Goal: Complete application form: Complete application form

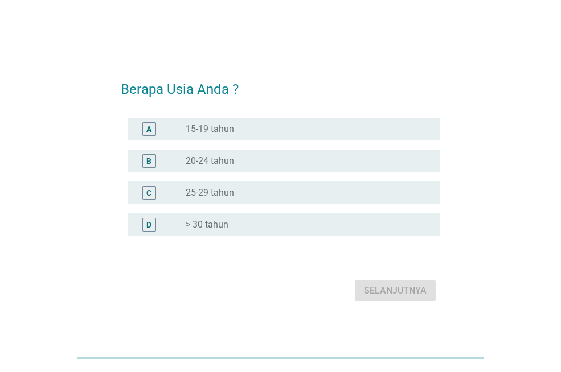
click at [317, 188] on div "radio_button_unchecked 25-29 tahun" at bounding box center [304, 192] width 236 height 11
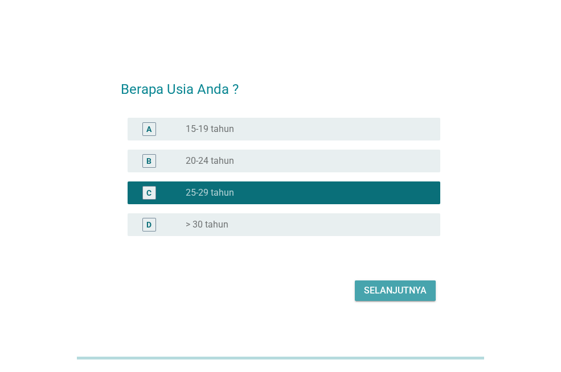
click at [420, 286] on div "Selanjutnya" at bounding box center [395, 291] width 63 height 14
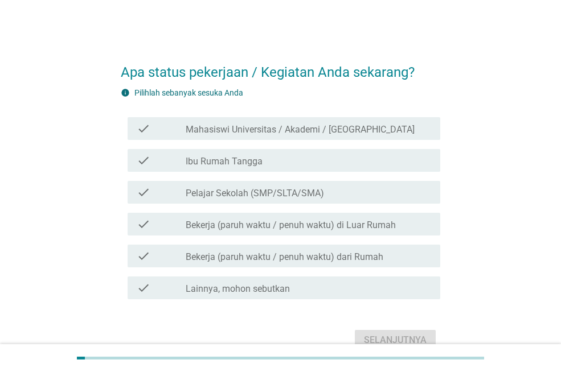
click at [383, 227] on label "Bekerja (paruh waktu / penuh waktu) di Luar Rumah" at bounding box center [291, 225] width 210 height 11
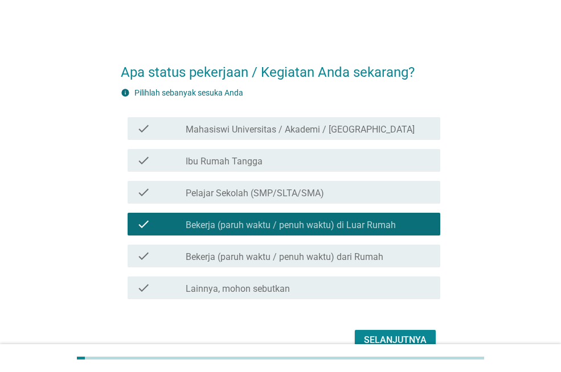
click at [406, 334] on div "Selanjutnya" at bounding box center [395, 341] width 63 height 14
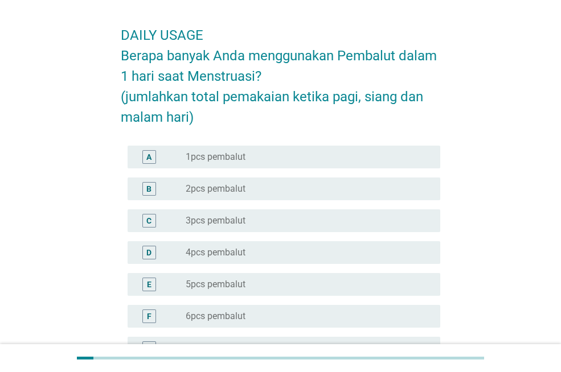
scroll to position [57, 0]
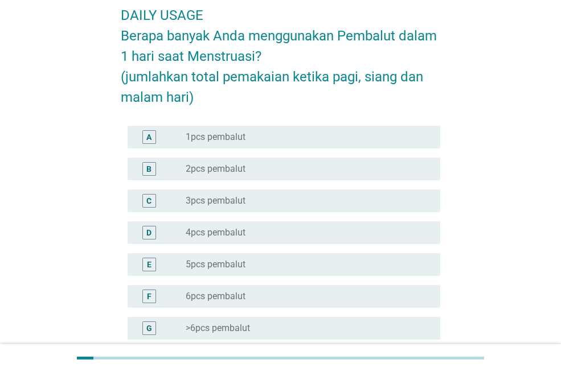
click at [280, 201] on div "radio_button_unchecked 3pcs pembalut" at bounding box center [304, 200] width 236 height 11
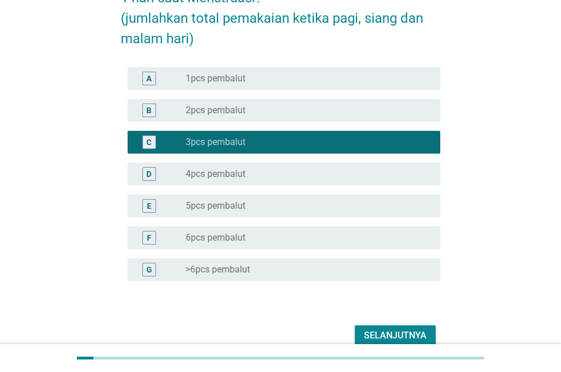
scroll to position [171, 0]
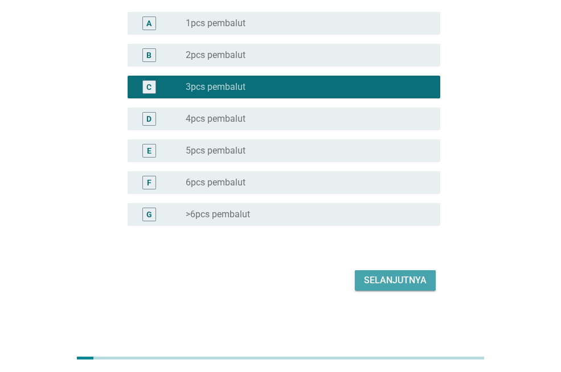
click at [398, 282] on div "Selanjutnya" at bounding box center [395, 281] width 63 height 14
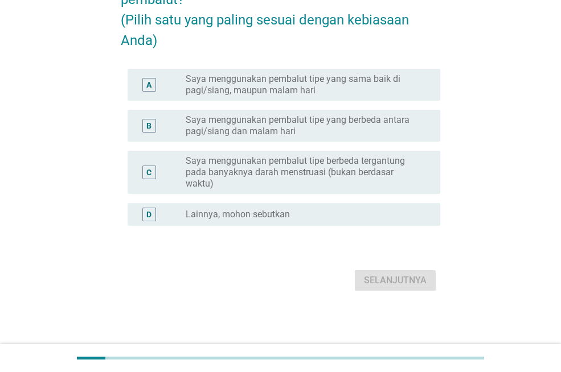
scroll to position [0, 0]
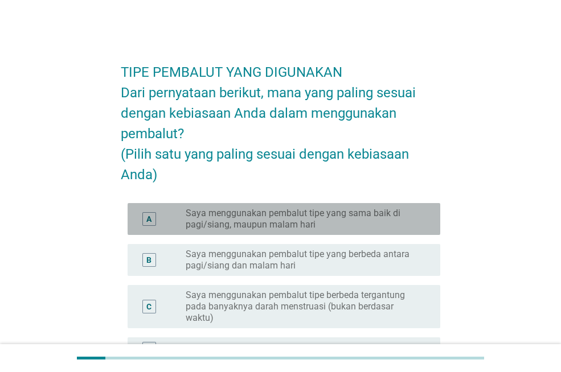
click at [415, 231] on label "Saya menggunakan pembalut tipe yang sama baik di pagi/siang, maupun malam hari" at bounding box center [304, 219] width 236 height 23
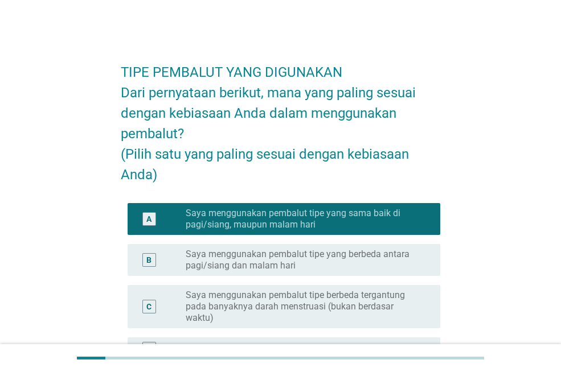
scroll to position [114, 0]
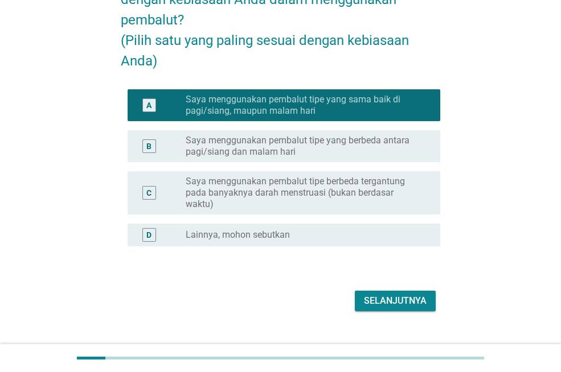
click at [409, 315] on div "Selanjutnya" at bounding box center [280, 301] width 319 height 27
click at [416, 308] on div "Selanjutnya" at bounding box center [395, 301] width 63 height 14
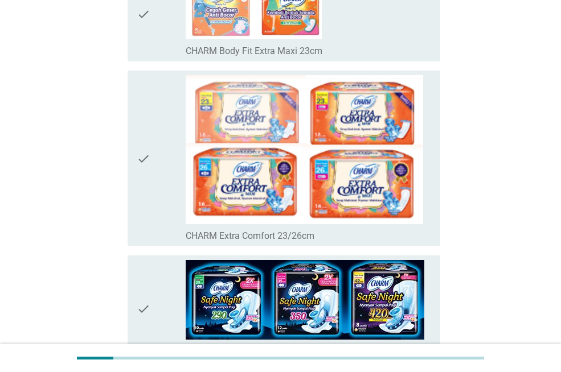
scroll to position [342, 0]
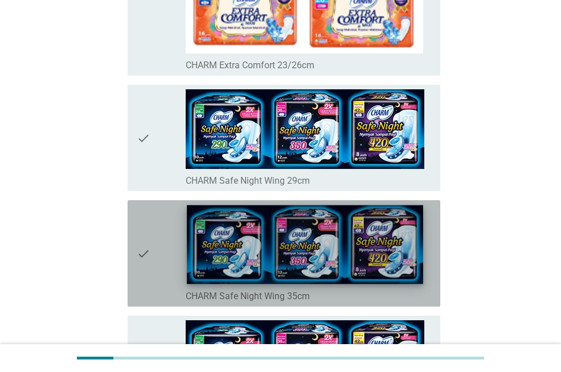
click at [357, 222] on img at bounding box center [305, 245] width 236 height 79
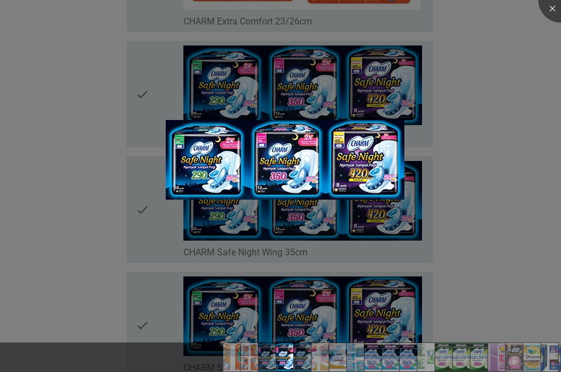
scroll to position [399, 0]
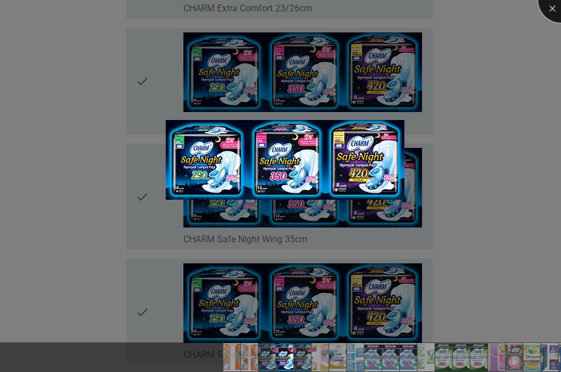
click at [553, 10] on div at bounding box center [561, 0] width 46 height 46
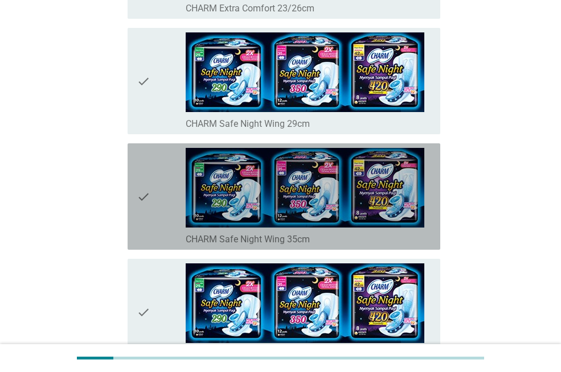
click at [141, 186] on icon "check" at bounding box center [144, 196] width 14 height 97
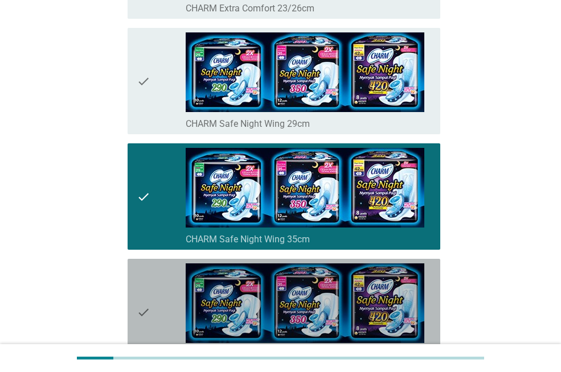
click at [149, 297] on icon "check" at bounding box center [144, 312] width 14 height 97
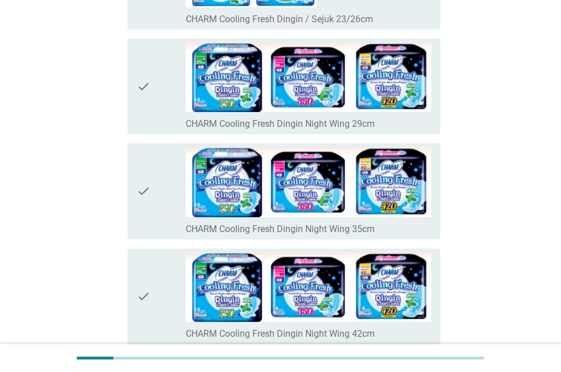
scroll to position [1253, 0]
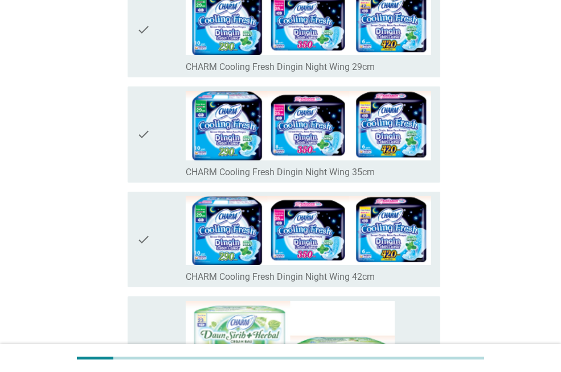
click at [156, 165] on div "check" at bounding box center [161, 134] width 49 height 87
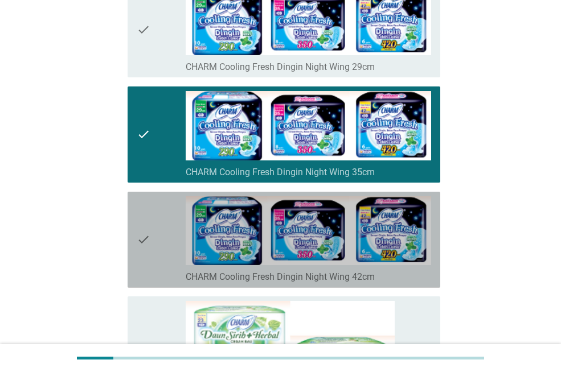
click at [154, 236] on div "check" at bounding box center [161, 239] width 49 height 87
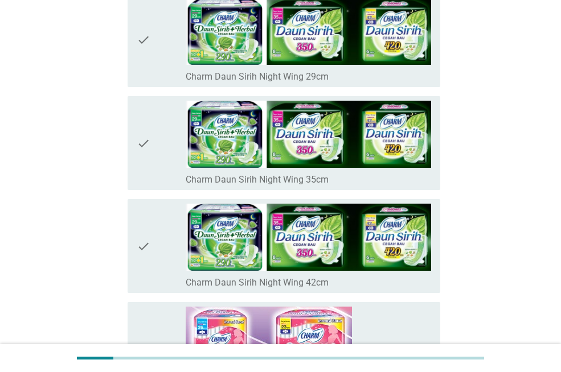
scroll to position [1765, 0]
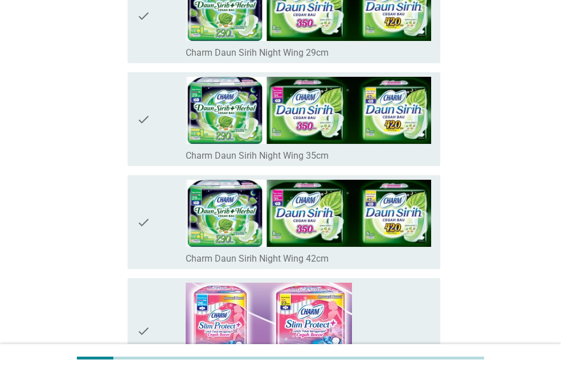
click at [148, 166] on div "check check_box_outline_blank Charm Daun Sirih Night Wing 35cm" at bounding box center [284, 119] width 313 height 94
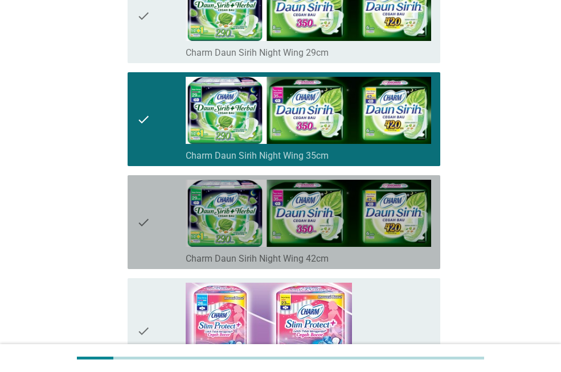
click at [155, 239] on div "check" at bounding box center [161, 222] width 49 height 85
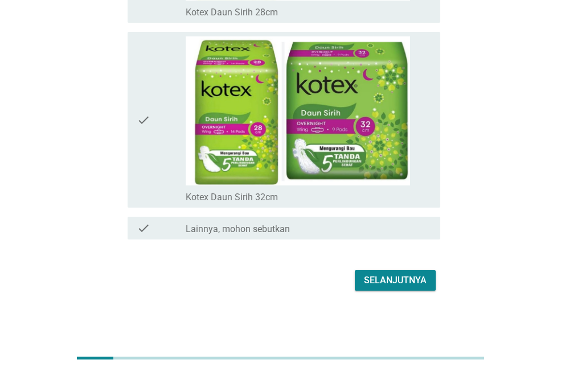
scroll to position [8090, 0]
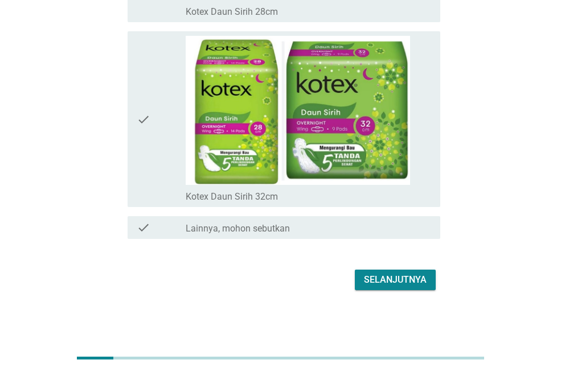
click at [391, 278] on div "Selanjutnya" at bounding box center [395, 280] width 63 height 14
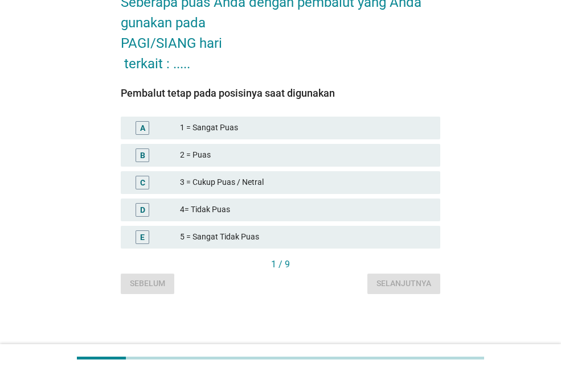
scroll to position [0, 0]
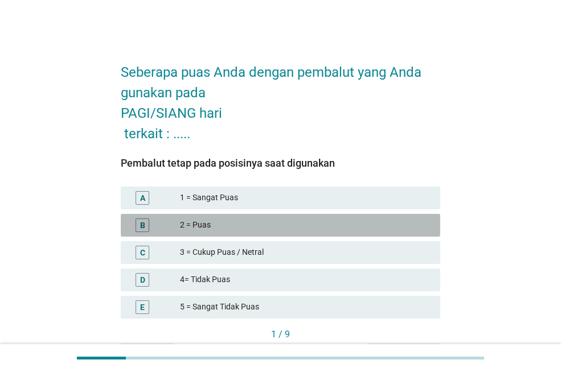
click at [259, 224] on div "2 = Puas" at bounding box center [305, 226] width 251 height 14
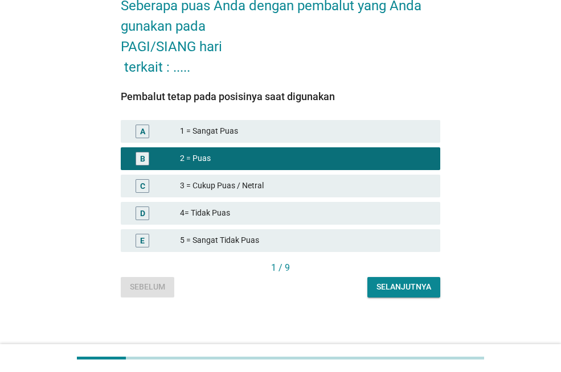
scroll to position [70, 0]
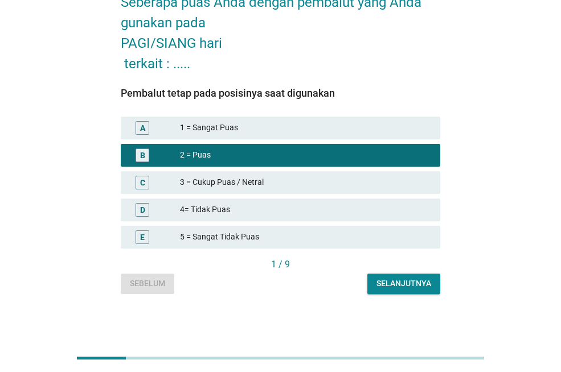
click at [397, 281] on div "Selanjutnya" at bounding box center [403, 284] width 55 height 12
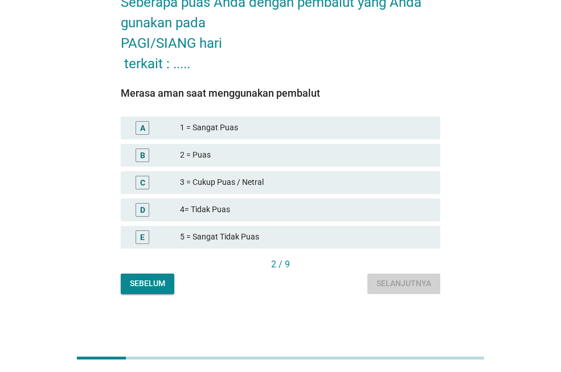
scroll to position [0, 0]
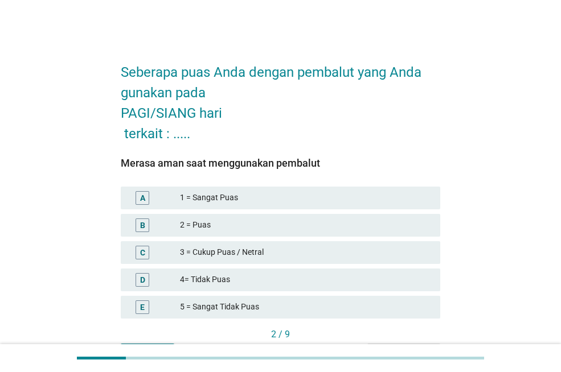
click at [347, 232] on div "2 = Puas" at bounding box center [305, 226] width 251 height 14
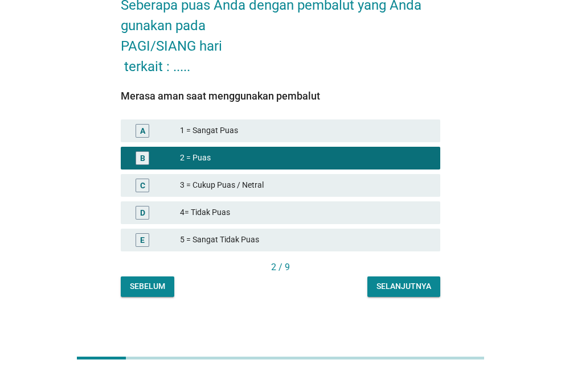
scroll to position [70, 0]
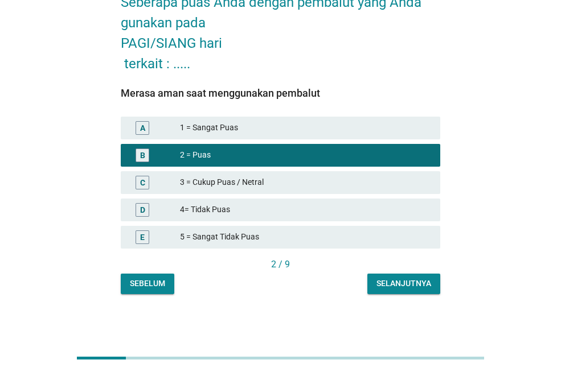
click at [399, 288] on div "Selanjutnya" at bounding box center [403, 284] width 55 height 12
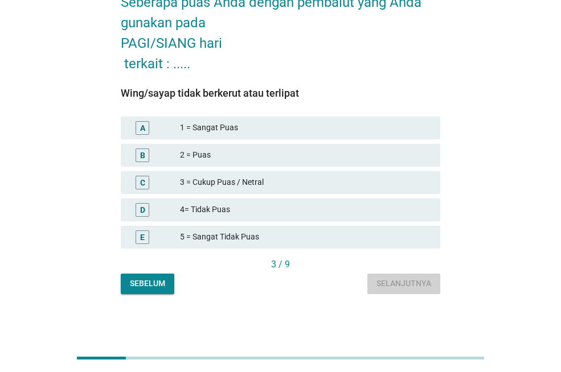
scroll to position [0, 0]
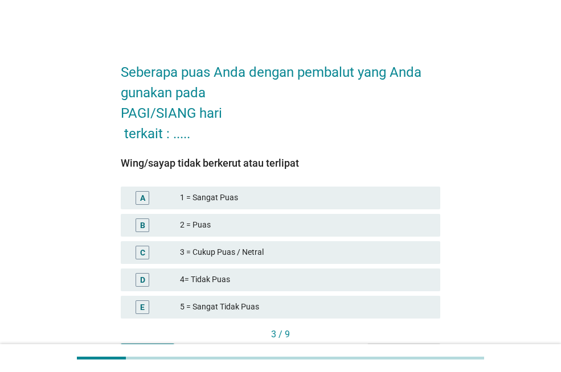
click at [331, 218] on div "B 2 = Puas" at bounding box center [280, 225] width 319 height 23
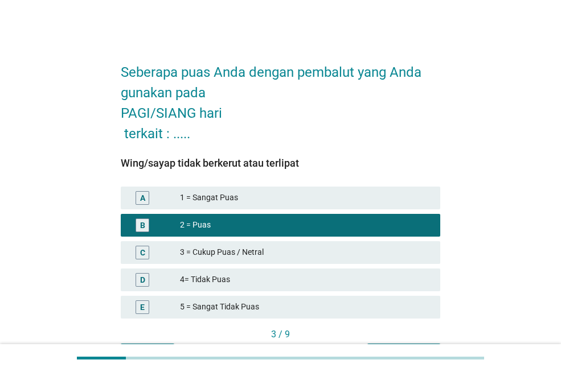
scroll to position [57, 0]
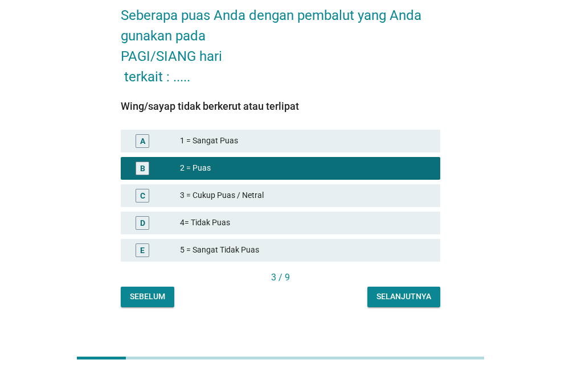
click at [378, 203] on div "C 3 = Cukup Puas / Netral" at bounding box center [280, 196] width 319 height 23
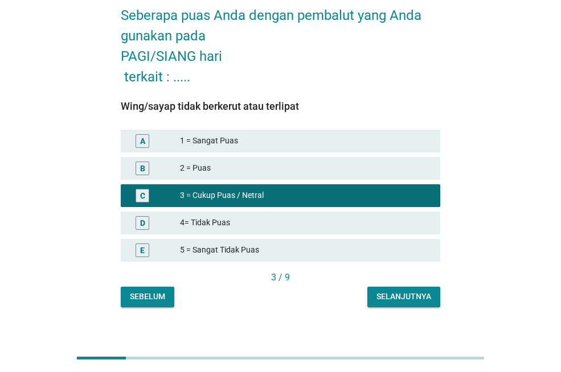
click at [398, 302] on div "Selanjutnya" at bounding box center [403, 297] width 55 height 12
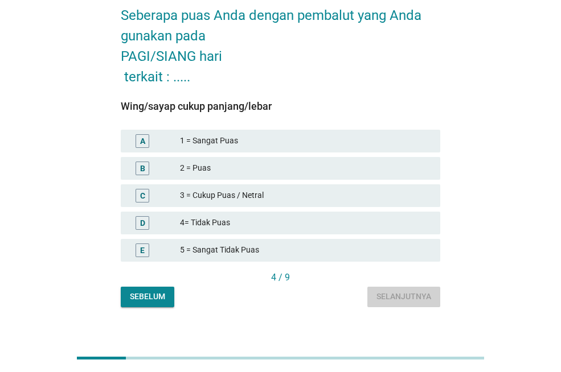
scroll to position [0, 0]
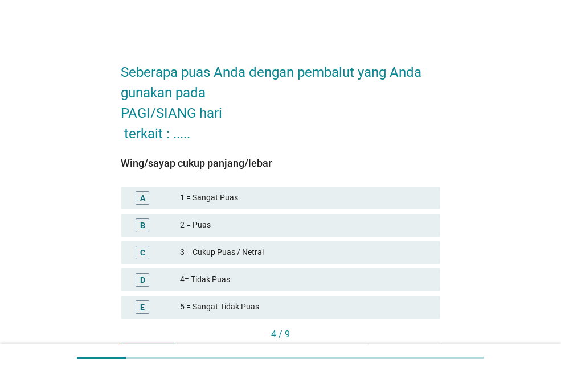
click at [372, 214] on div "B 2 = Puas" at bounding box center [280, 225] width 319 height 23
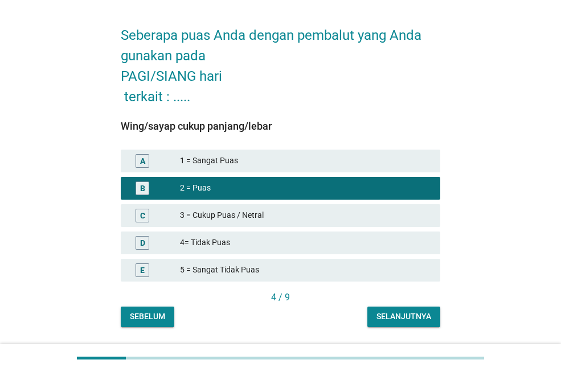
scroll to position [57, 0]
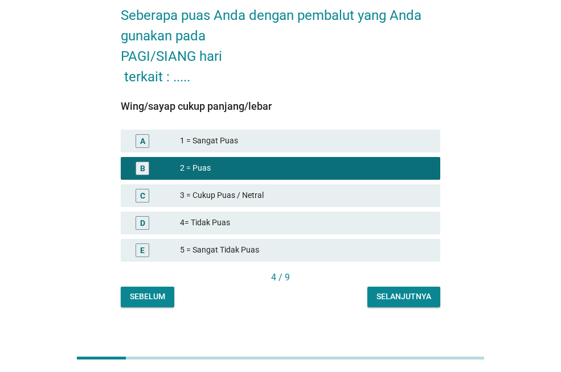
click at [401, 300] on div "Selanjutnya" at bounding box center [403, 297] width 55 height 12
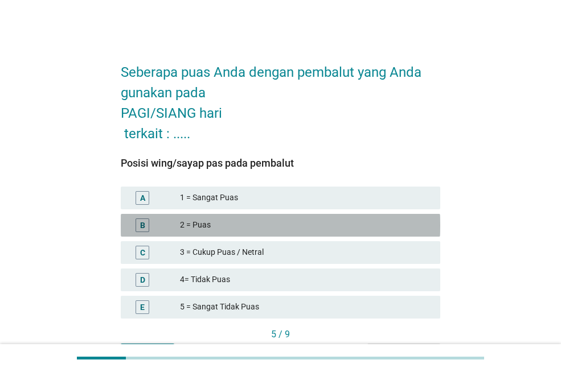
click at [364, 223] on div "2 = Puas" at bounding box center [305, 226] width 251 height 14
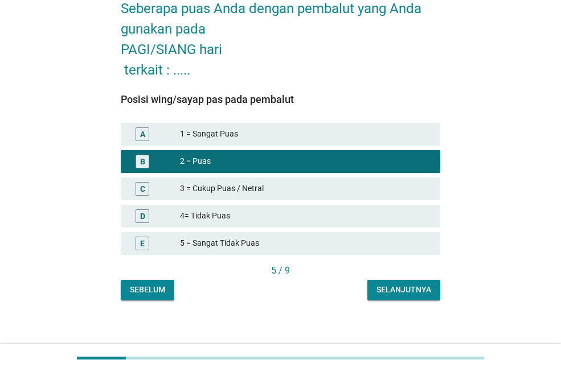
scroll to position [70, 0]
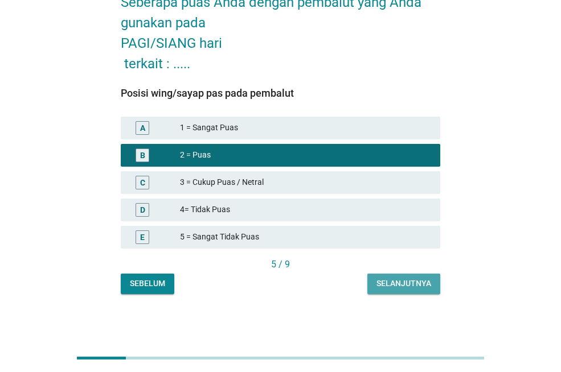
click at [400, 283] on div "Selanjutnya" at bounding box center [403, 284] width 55 height 12
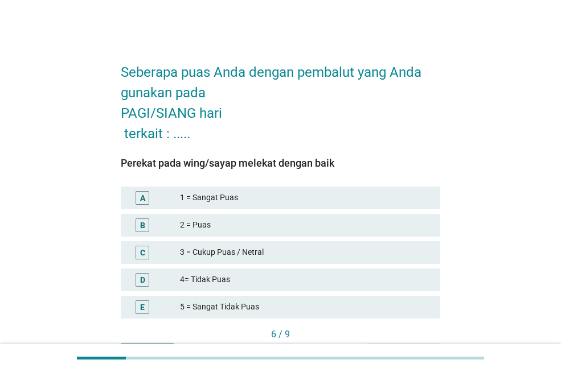
click at [362, 223] on div "2 = Puas" at bounding box center [305, 226] width 251 height 14
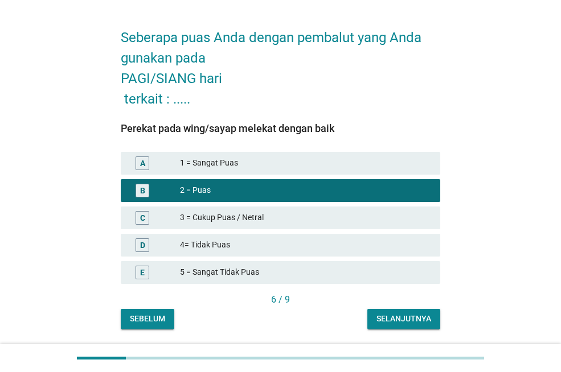
scroll to position [70, 0]
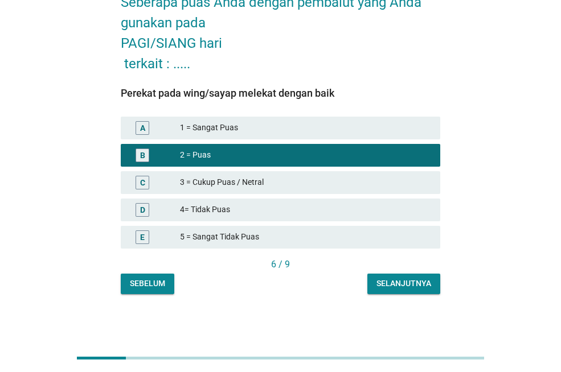
click at [388, 278] on div "Selanjutnya" at bounding box center [403, 284] width 55 height 12
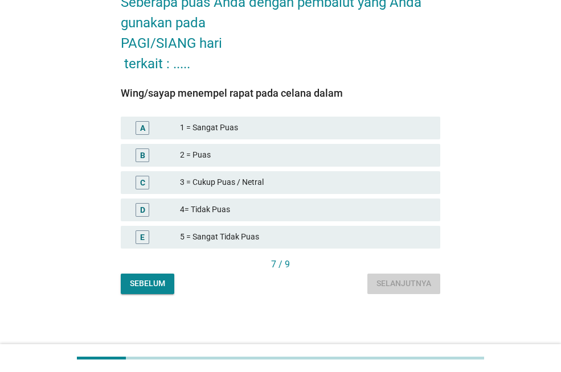
scroll to position [0, 0]
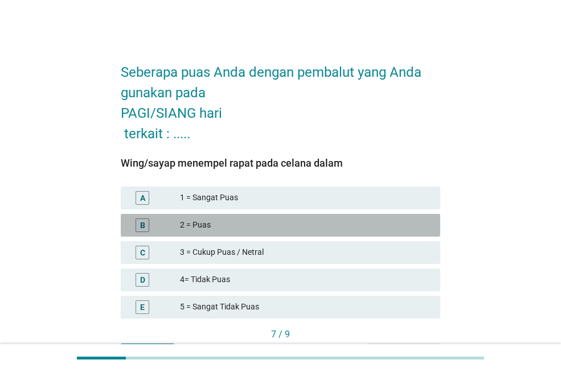
click at [356, 233] on div "B 2 = Puas" at bounding box center [280, 225] width 319 height 23
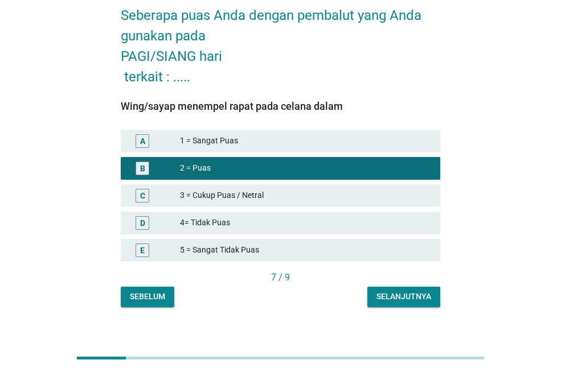
scroll to position [70, 0]
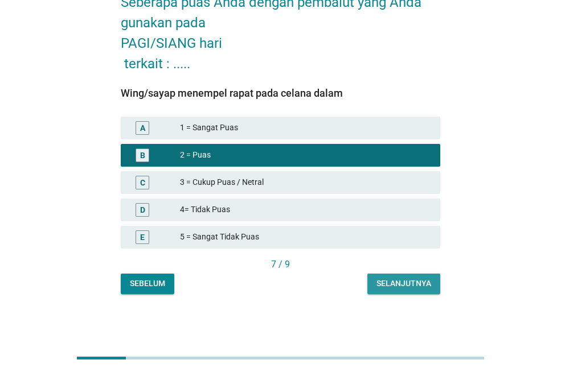
click at [424, 293] on button "Selanjutnya" at bounding box center [403, 284] width 73 height 21
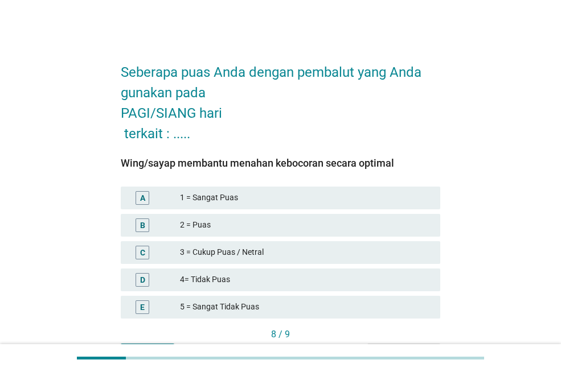
click at [332, 229] on div "2 = Puas" at bounding box center [305, 226] width 251 height 14
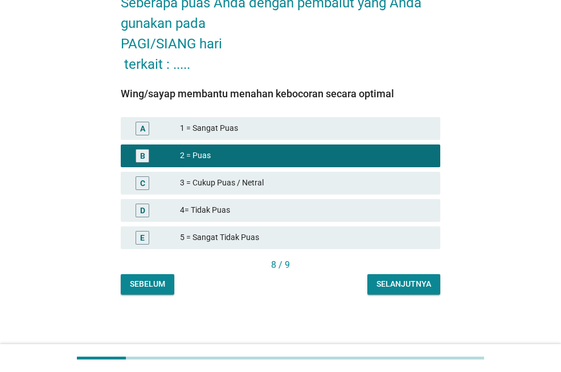
scroll to position [70, 0]
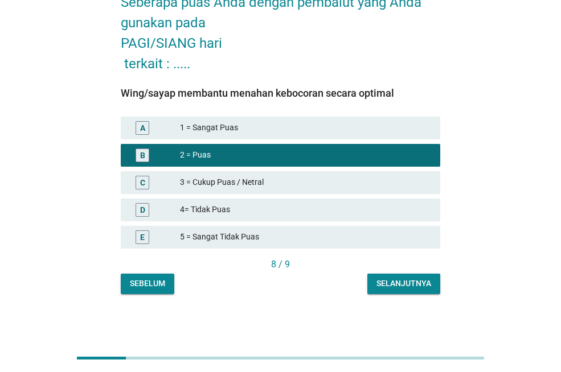
click at [441, 289] on div "Seberapa puas Anda dengan pembalut yang Anda gunakan pada PAGI/SIANG hari terka…" at bounding box center [281, 138] width 338 height 332
click at [425, 292] on button "Selanjutnya" at bounding box center [403, 284] width 73 height 21
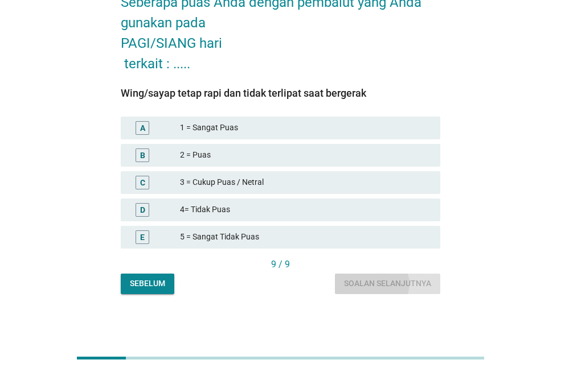
scroll to position [0, 0]
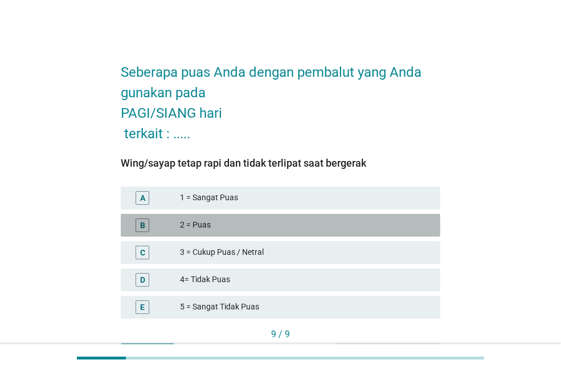
click at [407, 224] on div "2 = Puas" at bounding box center [305, 226] width 251 height 14
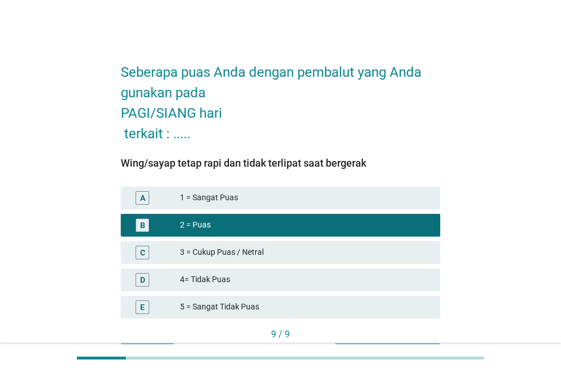
scroll to position [57, 0]
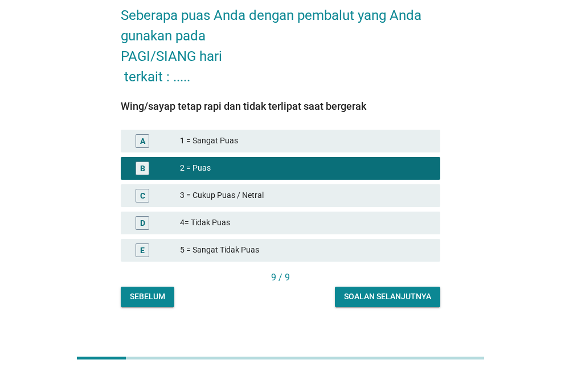
click at [399, 296] on div "Soalan selanjutnya" at bounding box center [387, 297] width 87 height 12
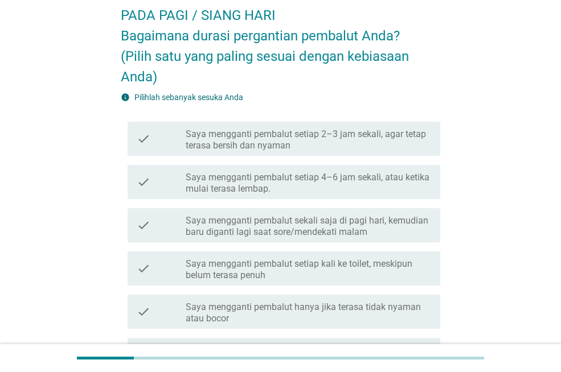
scroll to position [0, 0]
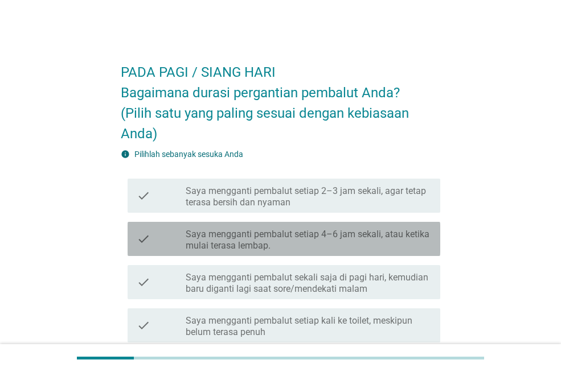
click at [393, 239] on label "Saya mengganti pembalut setiap 4–6 jam sekali, atau ketika mulai terasa lembap." at bounding box center [308, 240] width 245 height 23
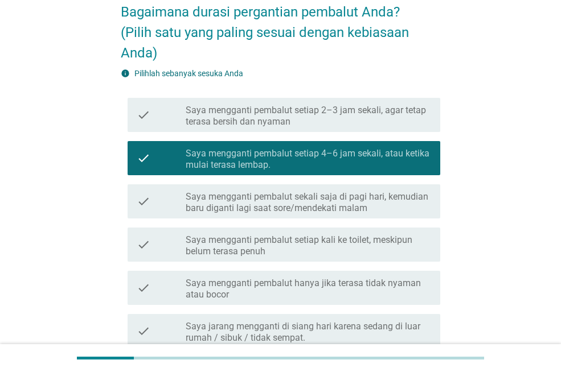
scroll to position [222, 0]
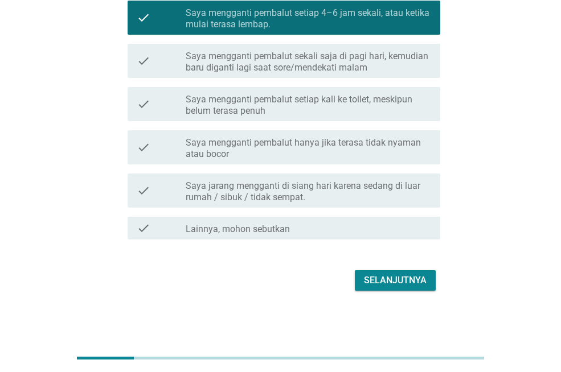
click at [395, 283] on div "Selanjutnya" at bounding box center [395, 281] width 63 height 14
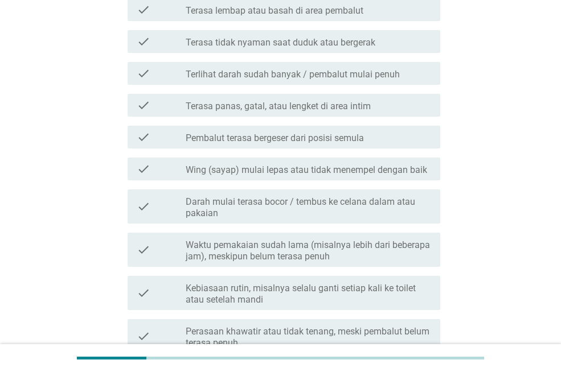
scroll to position [0, 0]
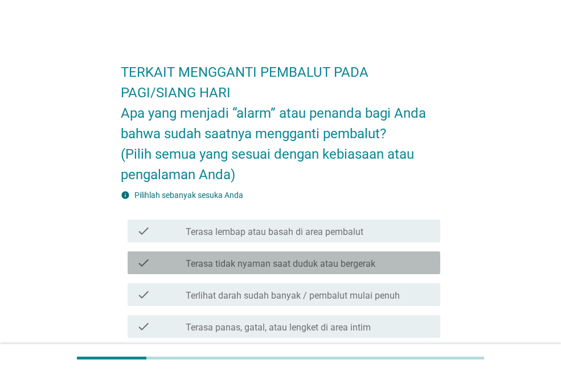
click at [394, 253] on div "check check_box_outline_blank Terasa tidak nyaman saat duduk atau bergerak" at bounding box center [284, 263] width 313 height 23
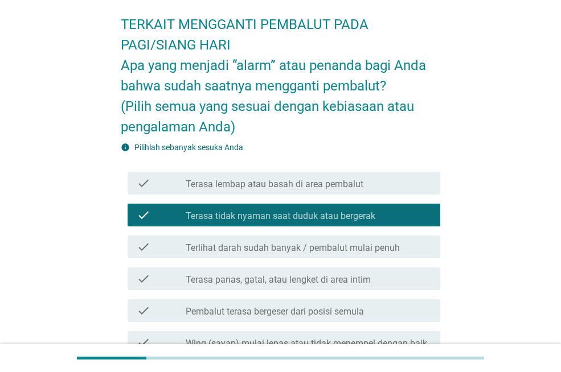
scroll to position [114, 0]
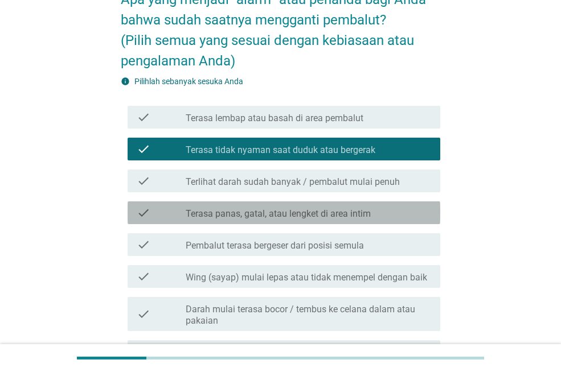
click at [408, 221] on div "check check_box_outline_blank Terasa panas, gatal, atau lengket di area intim" at bounding box center [284, 213] width 313 height 23
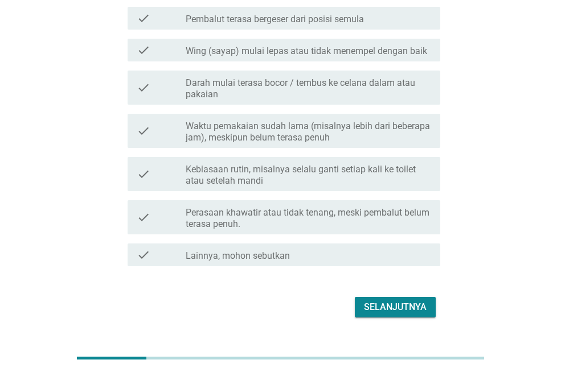
scroll to position [342, 0]
click at [404, 315] on button "Selanjutnya" at bounding box center [395, 306] width 81 height 21
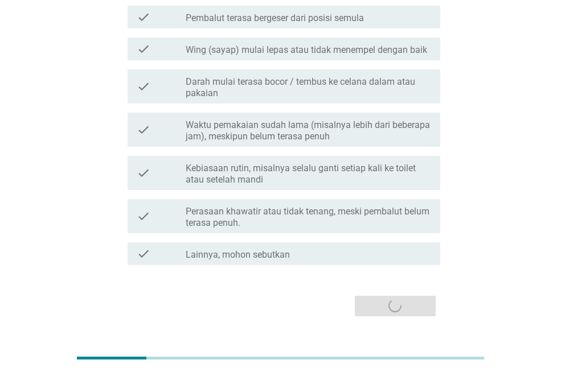
click at [408, 300] on form "TERKAIT MENGGANTI PEMBALUT PADA PAGI/SIANG HARI Apa yang menjadi “alarm” atau p…" at bounding box center [280, 14] width 319 height 611
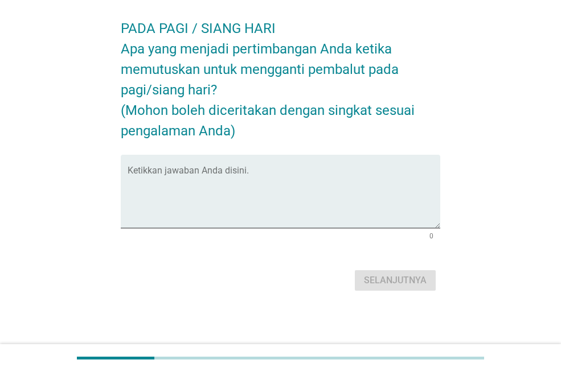
scroll to position [0, 0]
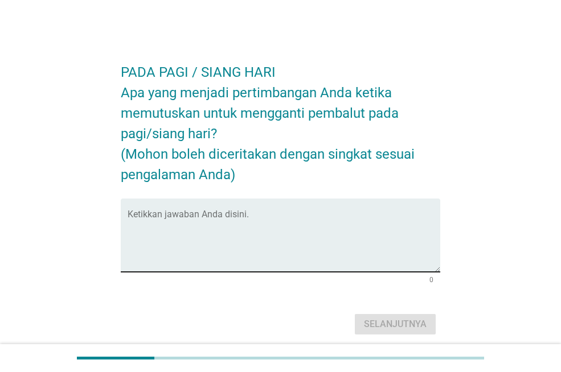
click at [298, 207] on div "Ketikkan jawaban Anda disini." at bounding box center [284, 235] width 313 height 73
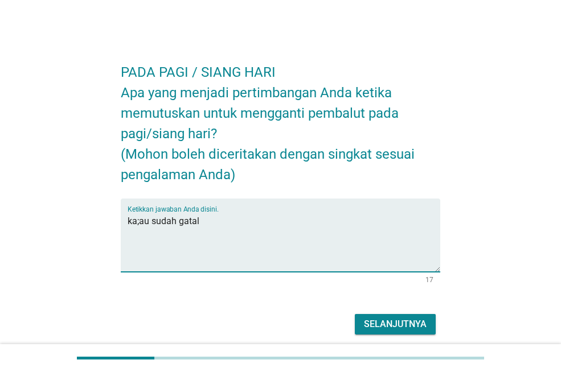
type textarea "ka;au sudah gatal"
click at [398, 328] on div "Selanjutnya" at bounding box center [395, 325] width 63 height 14
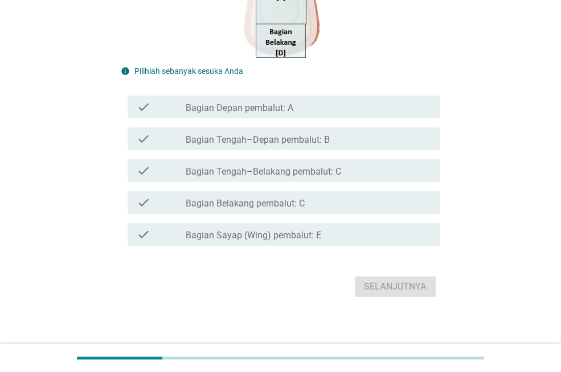
scroll to position [342, 0]
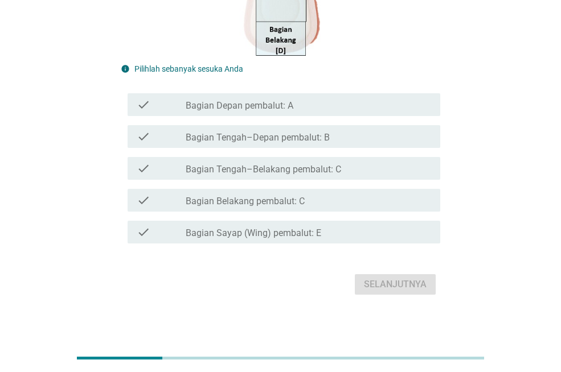
click at [390, 203] on div "check_box_outline_blank Bagian Belakang pembalut: C" at bounding box center [308, 201] width 245 height 14
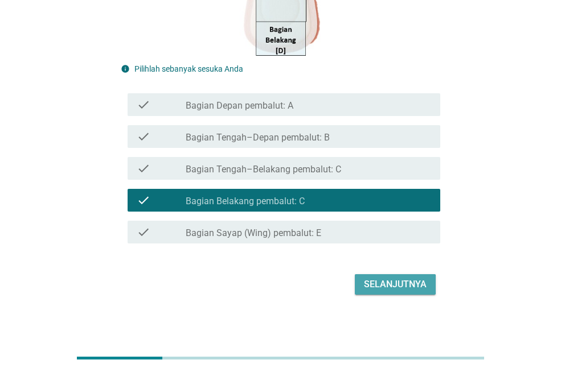
click at [412, 277] on button "Selanjutnya" at bounding box center [395, 285] width 81 height 21
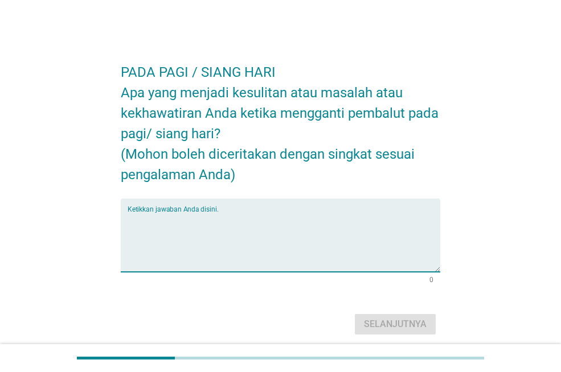
click at [356, 214] on textarea "Ketikkan jawaban Anda disini." at bounding box center [284, 242] width 313 height 60
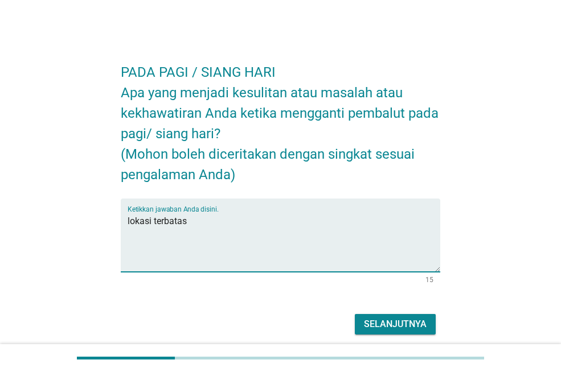
type textarea "lokasi terbatas"
click at [391, 323] on div "Selanjutnya" at bounding box center [395, 325] width 63 height 14
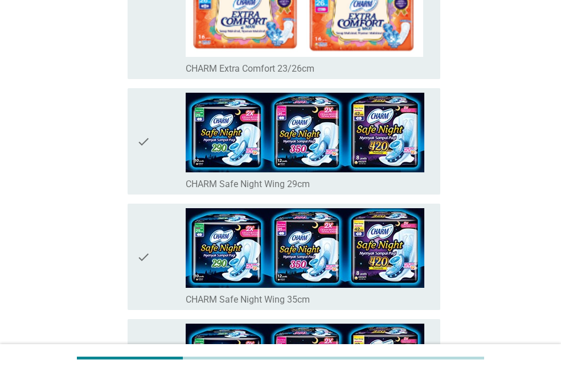
scroll to position [342, 0]
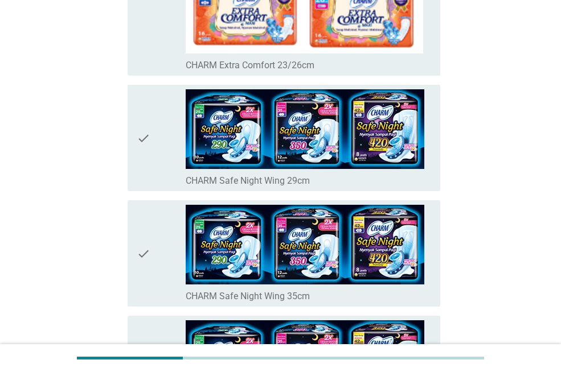
click at [346, 184] on div "check_box_outline_blank CHARM Safe Night Wing 29cm" at bounding box center [308, 180] width 245 height 14
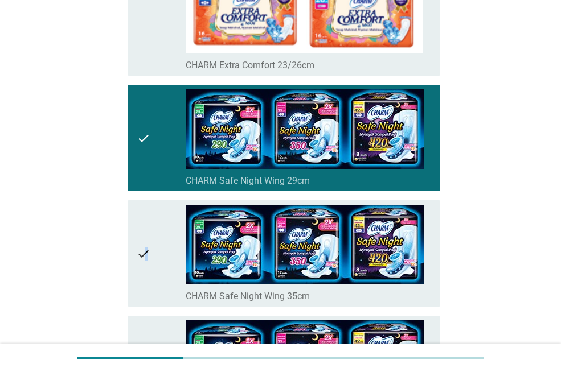
click at [149, 251] on icon "check" at bounding box center [144, 253] width 14 height 97
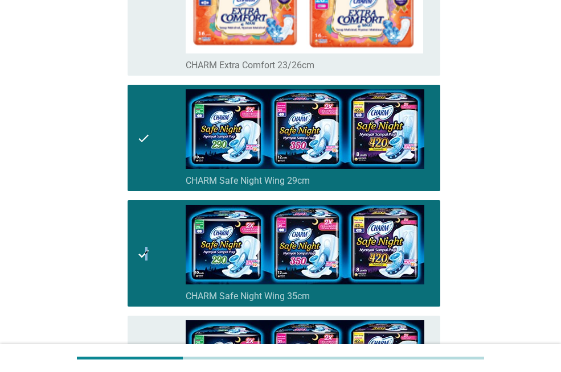
scroll to position [456, 0]
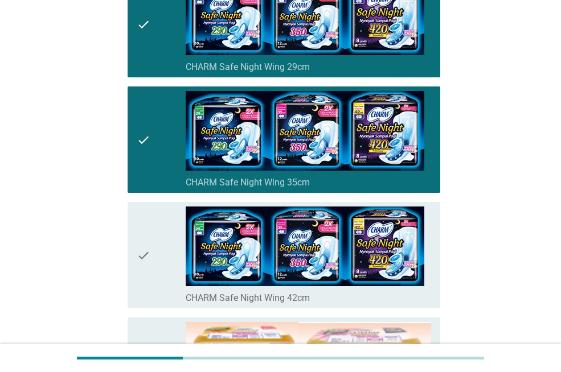
click at [151, 243] on div "check" at bounding box center [161, 255] width 49 height 97
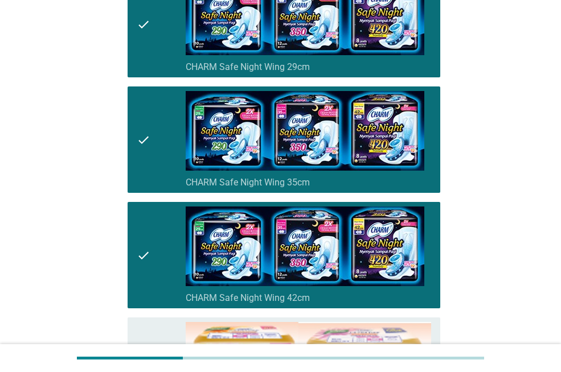
click at [145, 31] on icon "check" at bounding box center [144, 24] width 14 height 97
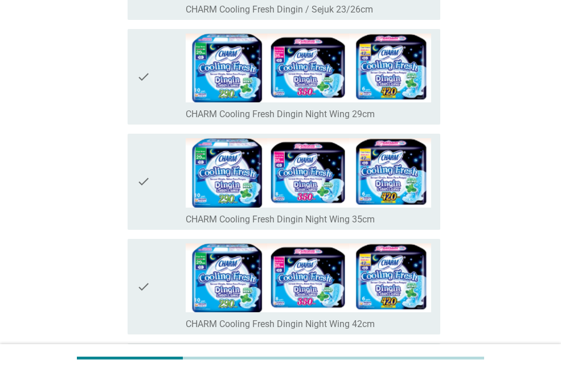
scroll to position [1253, 0]
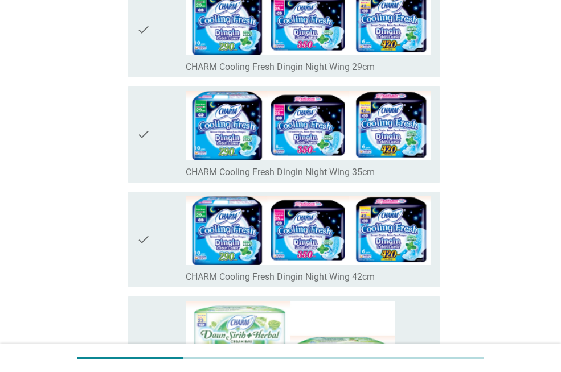
click at [163, 181] on div "check check_box_outline_blank CHARM Cooling Fresh Dingin Night Wing 35cm" at bounding box center [284, 135] width 313 height 96
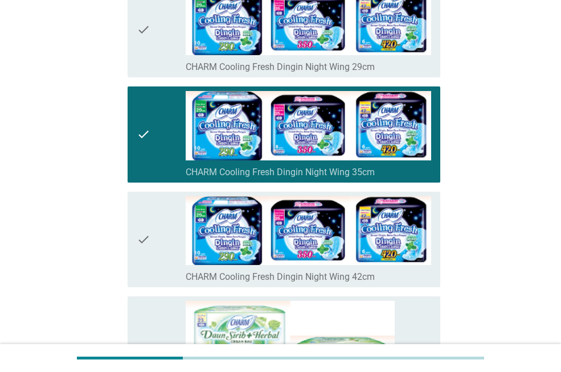
click at [162, 216] on div "check" at bounding box center [161, 239] width 49 height 87
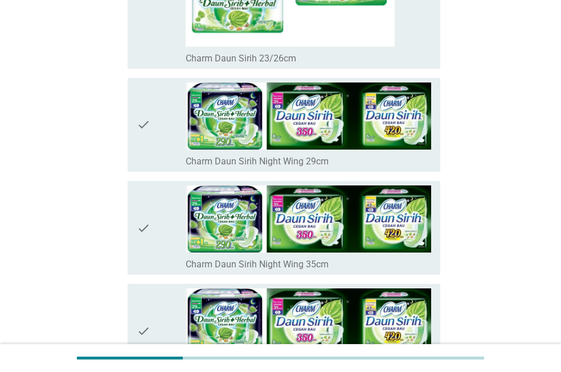
scroll to position [1709, 0]
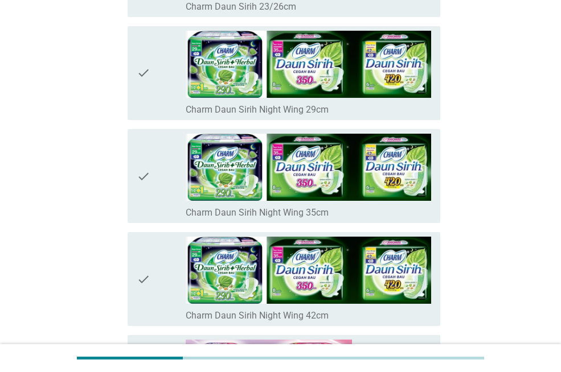
click at [153, 191] on div "check" at bounding box center [161, 176] width 49 height 85
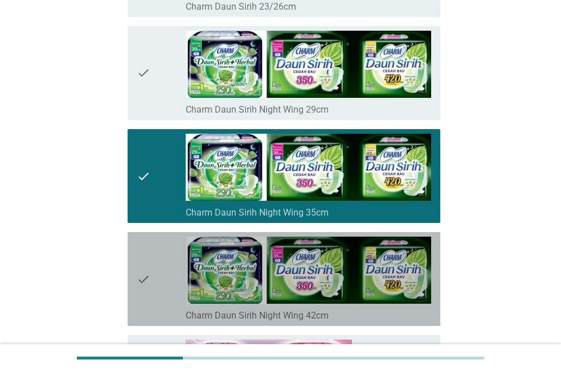
click at [156, 264] on div "check" at bounding box center [161, 279] width 49 height 85
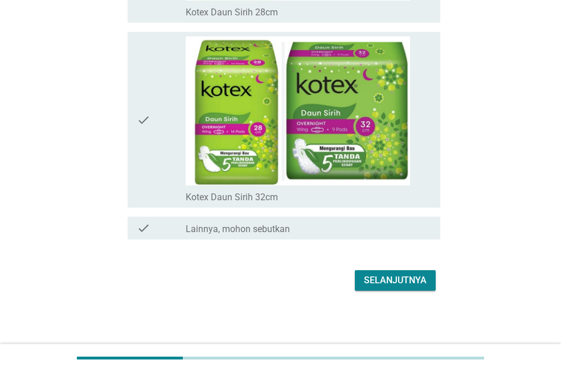
scroll to position [8090, 0]
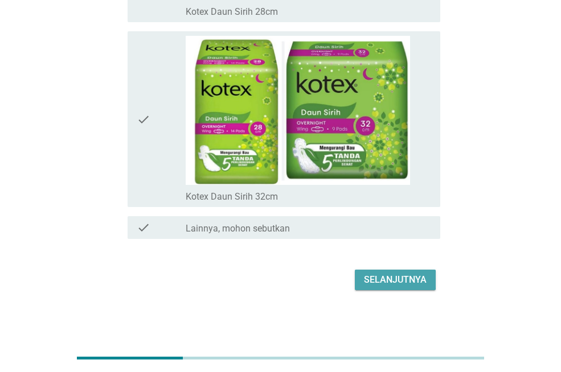
click at [419, 280] on div "Selanjutnya" at bounding box center [395, 280] width 63 height 14
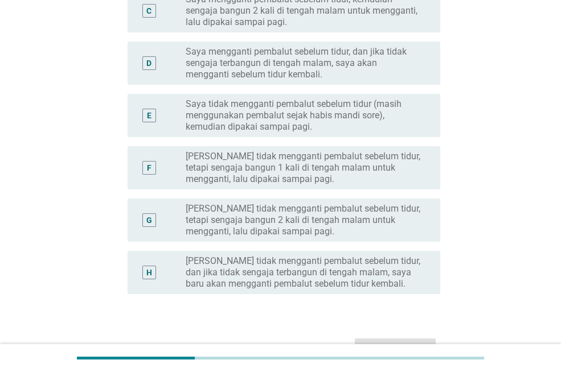
scroll to position [342, 0]
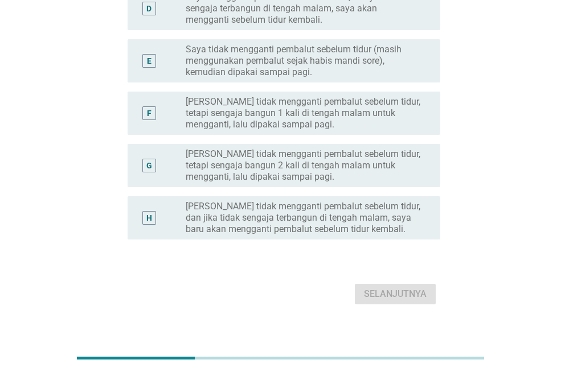
click at [326, 238] on div "H radio_button_unchecked Saya tidak mengganti pembalut sebelum tidur, dan jika …" at bounding box center [284, 217] width 313 height 43
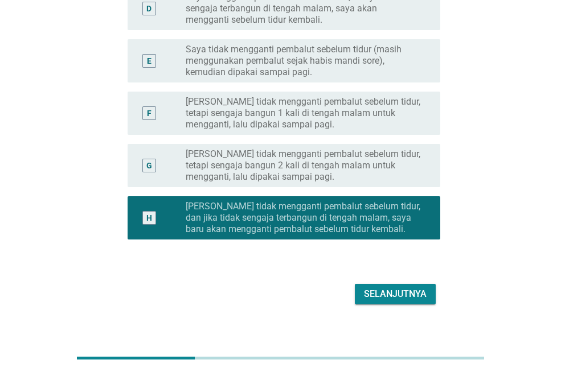
click at [367, 282] on div "Selanjutnya" at bounding box center [280, 294] width 319 height 27
click at [388, 301] on div "Selanjutnya" at bounding box center [395, 295] width 63 height 14
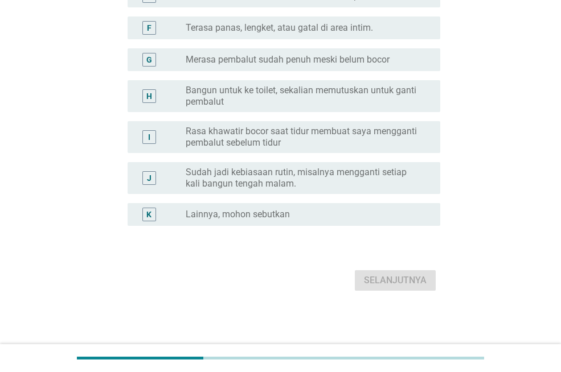
scroll to position [0, 0]
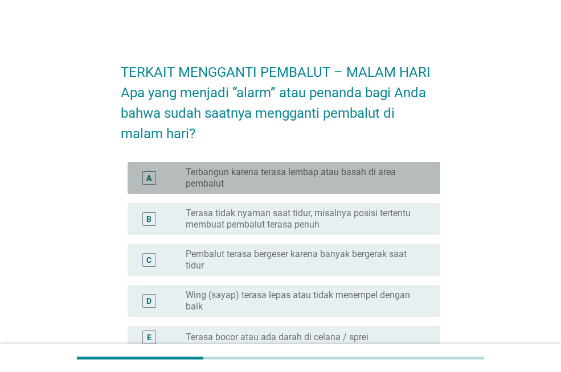
click at [408, 180] on label "Terbangun karena terasa lembap atau basah di area pembalut" at bounding box center [304, 178] width 236 height 23
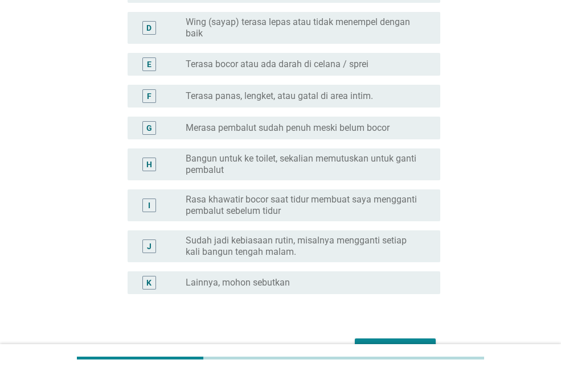
scroll to position [342, 0]
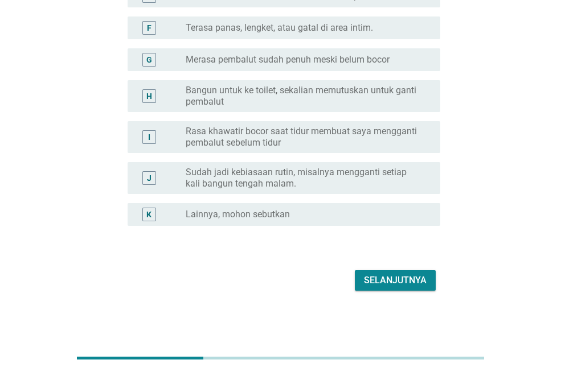
click at [423, 277] on div "Selanjutnya" at bounding box center [395, 281] width 63 height 14
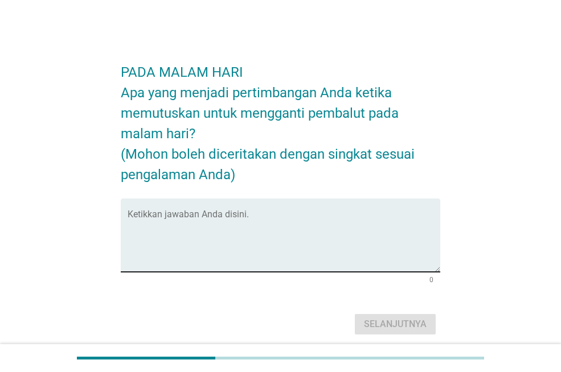
click at [347, 204] on div "Ketikkan jawaban Anda disini." at bounding box center [284, 235] width 313 height 73
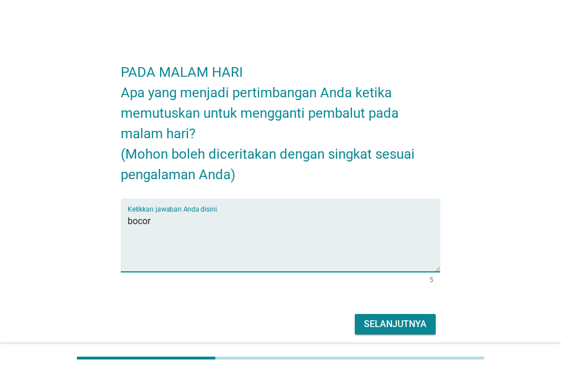
type textarea "bocor"
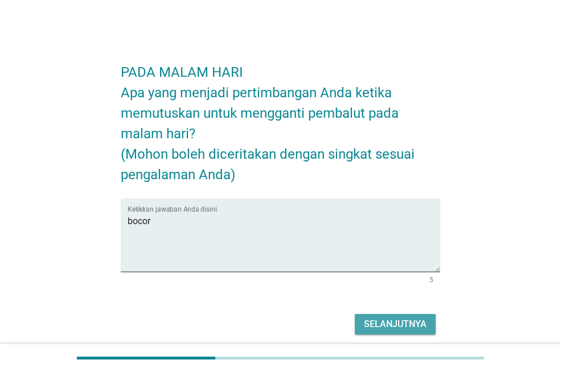
click at [394, 328] on div "Selanjutnya" at bounding box center [395, 325] width 63 height 14
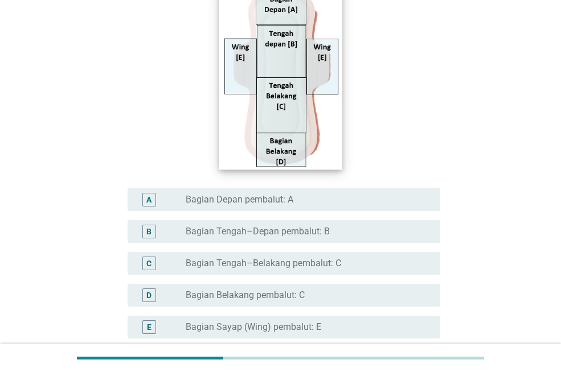
scroll to position [285, 0]
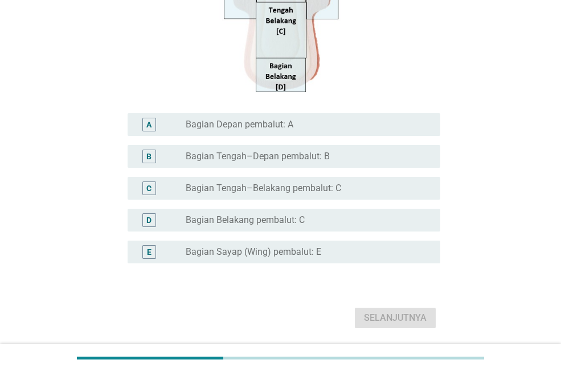
click at [368, 228] on div "D radio_button_unchecked Bagian Belakang pembalut: C" at bounding box center [284, 220] width 313 height 23
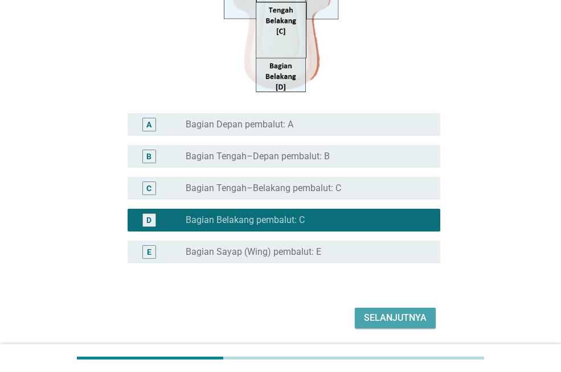
click at [382, 327] on button "Selanjutnya" at bounding box center [395, 318] width 81 height 21
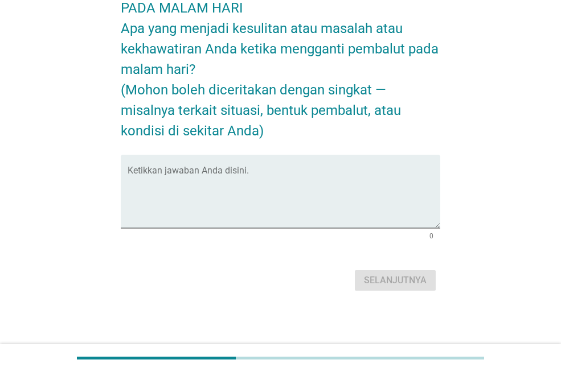
scroll to position [0, 0]
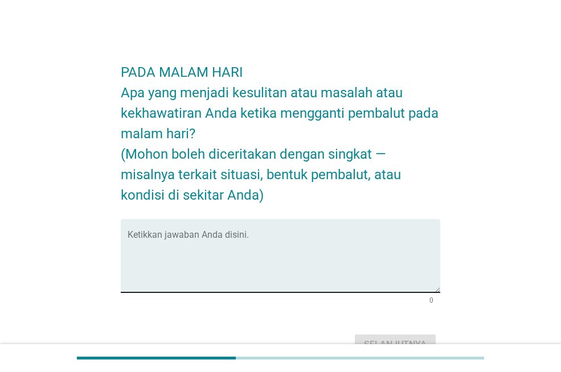
click at [261, 244] on textarea "Ketikkan jawaban Anda disini." at bounding box center [284, 263] width 313 height 60
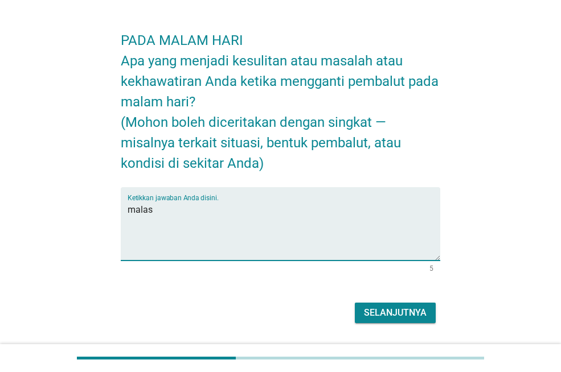
scroll to position [64, 0]
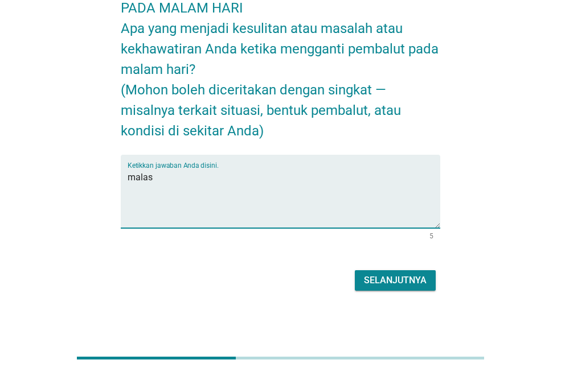
type textarea "malas"
click at [373, 289] on button "Selanjutnya" at bounding box center [395, 281] width 81 height 21
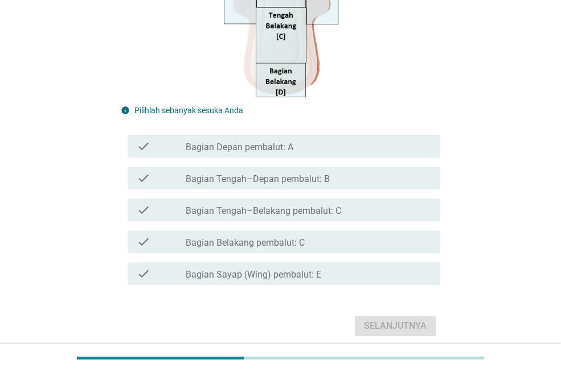
scroll to position [346, 0]
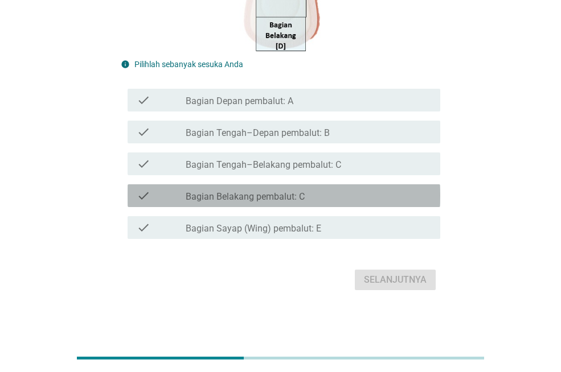
click at [416, 202] on div "check_box_outline_blank Bagian Belakang pembalut: C" at bounding box center [308, 196] width 245 height 14
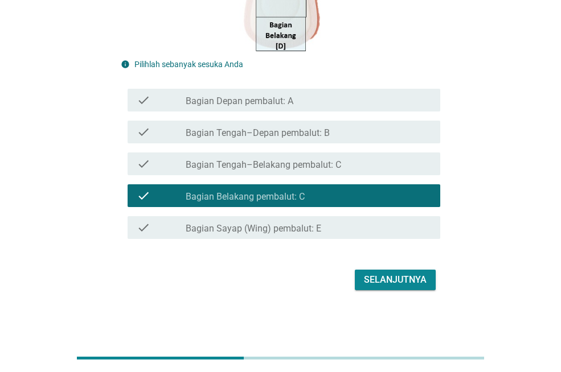
click at [426, 281] on div "Selanjutnya" at bounding box center [395, 280] width 63 height 14
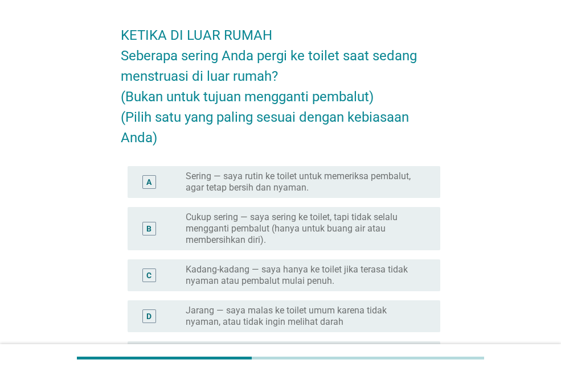
scroll to position [57, 0]
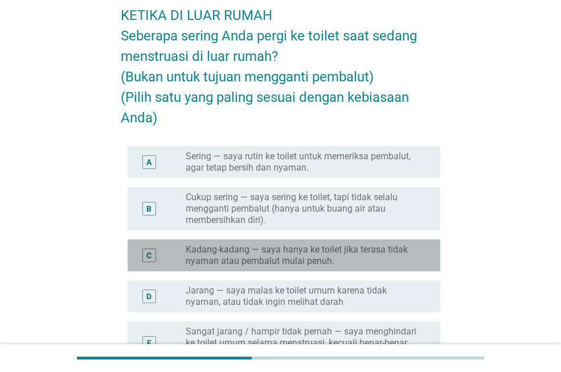
click at [339, 259] on label "Kadang-kadang — saya hanya ke toilet jika terasa tidak nyaman atau pembalut mul…" at bounding box center [304, 255] width 236 height 23
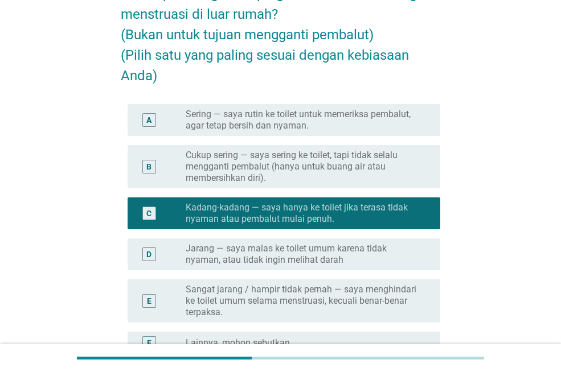
scroll to position [171, 0]
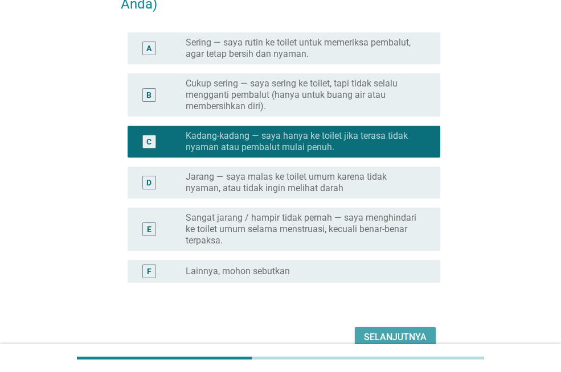
click at [362, 334] on button "Selanjutnya" at bounding box center [395, 337] width 81 height 21
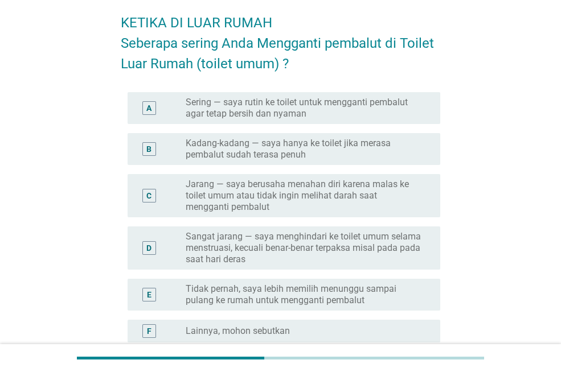
scroll to position [114, 0]
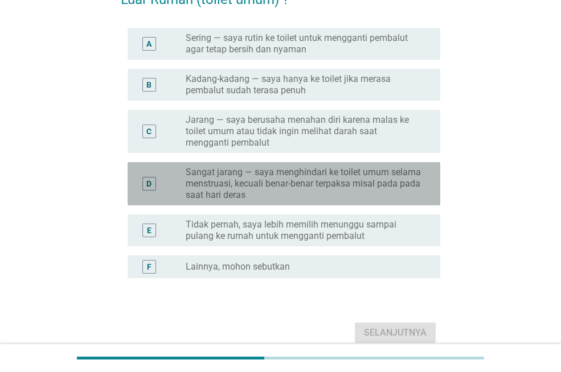
click at [366, 198] on label "Sangat jarang — saya menghindari ke toilet umum selama menstruasi, kecuali bena…" at bounding box center [304, 184] width 236 height 34
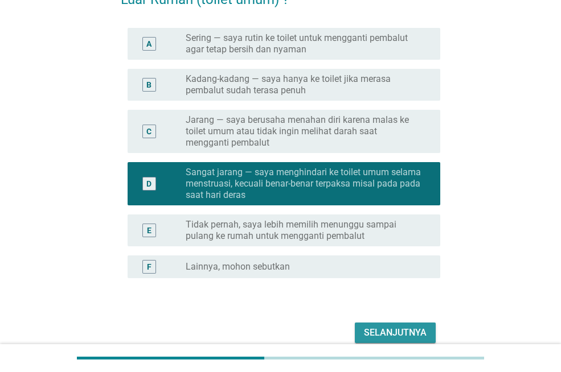
click at [384, 324] on button "Selanjutnya" at bounding box center [395, 333] width 81 height 21
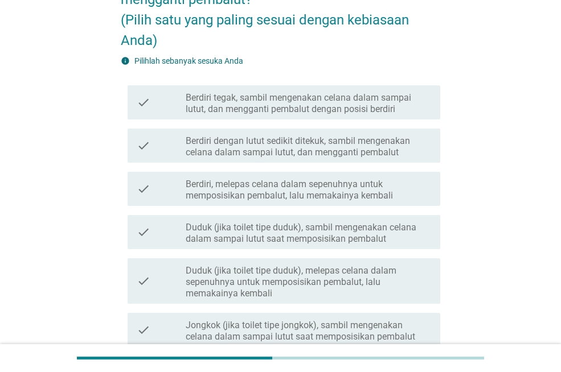
scroll to position [0, 0]
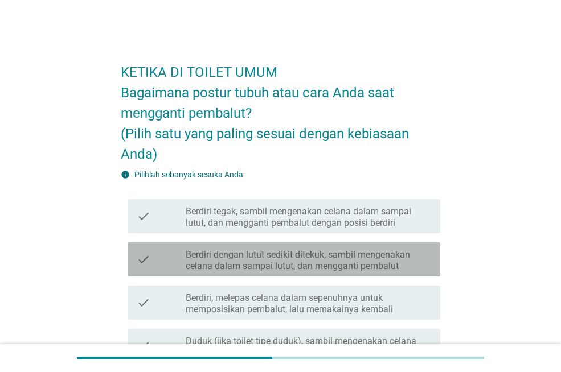
click at [334, 272] on div "check check_box_outline_blank Berdiri dengan lutut sedikit ditekuk, sambil meng…" at bounding box center [284, 260] width 313 height 34
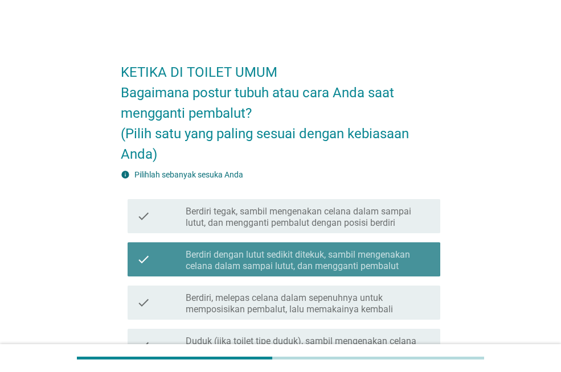
click at [334, 272] on div "check check_box_outline_blank Berdiri dengan lutut sedikit ditekuk, sambil meng…" at bounding box center [284, 260] width 313 height 34
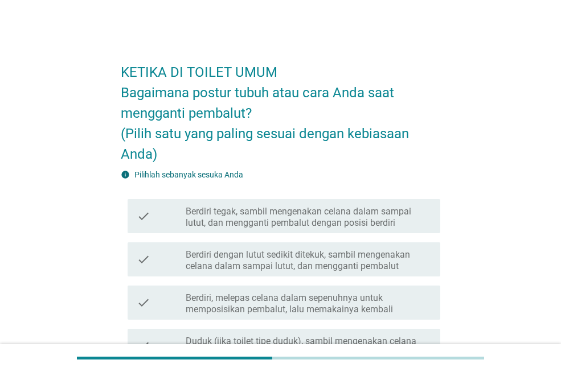
click at [326, 313] on label "Berdiri, melepas celana dalam sepenuhnya untuk memposisikan pembalut, lalu mema…" at bounding box center [308, 304] width 245 height 23
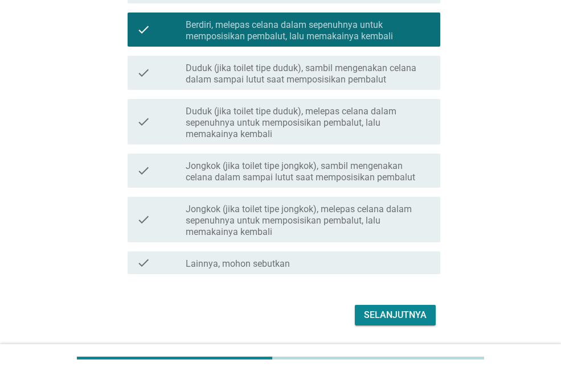
scroll to position [285, 0]
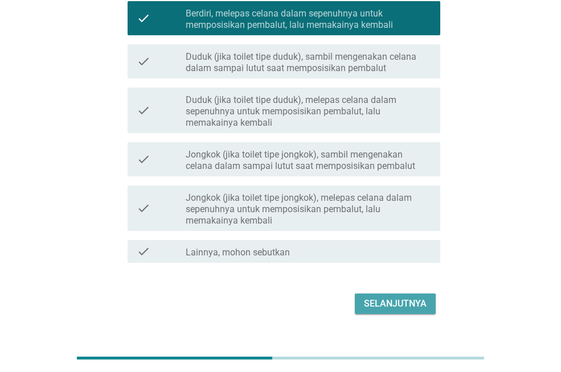
click at [374, 300] on div "Selanjutnya" at bounding box center [395, 304] width 63 height 14
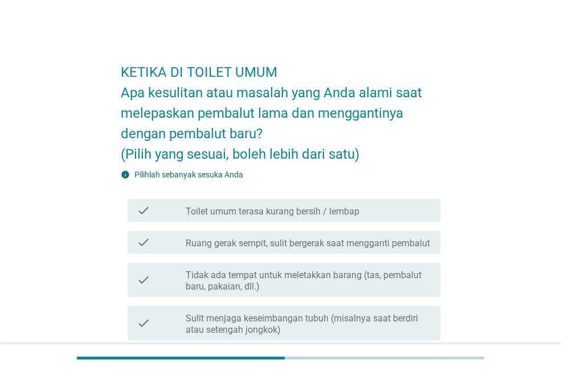
click at [388, 202] on div "check check_box_outline_blank Toilet umum terasa kurang bersih / lembap" at bounding box center [284, 210] width 313 height 23
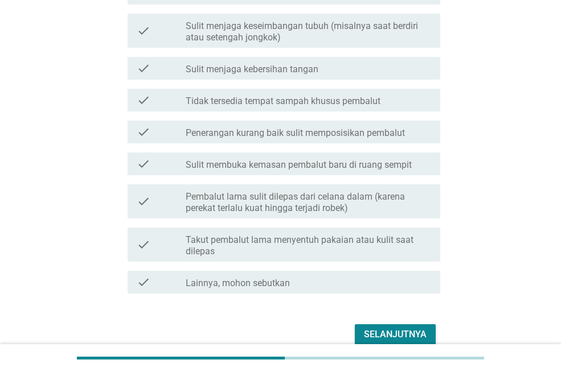
scroll to position [358, 0]
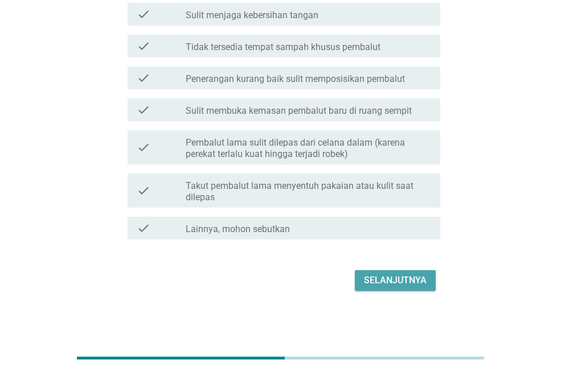
click at [384, 281] on div "Selanjutnya" at bounding box center [395, 281] width 63 height 14
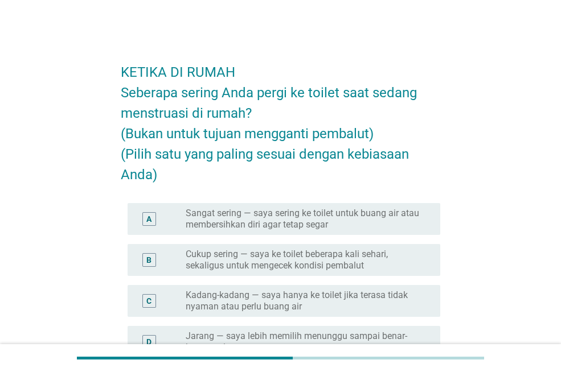
click at [383, 276] on div "B radio_button_unchecked Cukup sering — saya ke toilet beberapa kali sehari, se…" at bounding box center [280, 260] width 319 height 41
click at [383, 256] on label "Cukup sering — saya ke toilet beberapa kali sehari, sekaligus untuk mengecek ko…" at bounding box center [304, 260] width 236 height 23
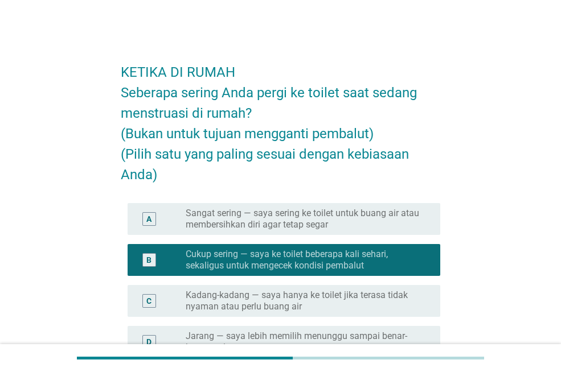
scroll to position [216, 0]
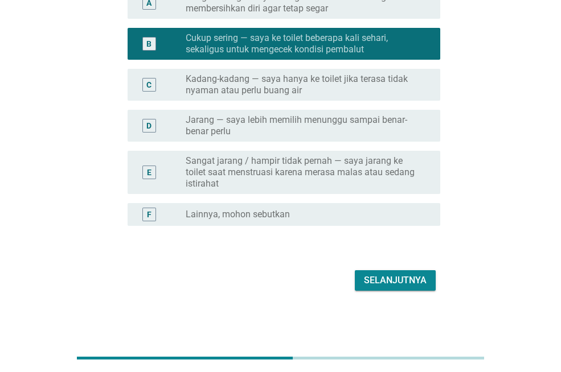
click at [384, 280] on div "Selanjutnya" at bounding box center [395, 281] width 63 height 14
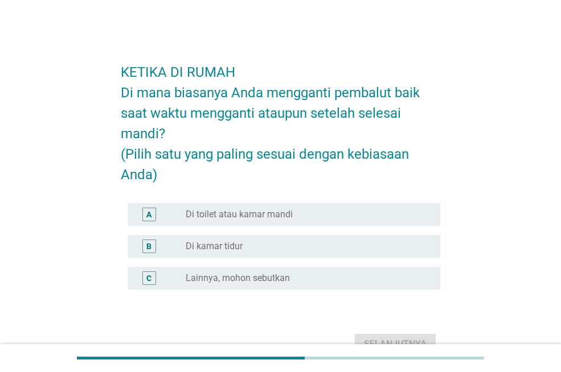
click at [376, 214] on div "radio_button_unchecked Di toilet atau kamar mandi" at bounding box center [304, 214] width 236 height 11
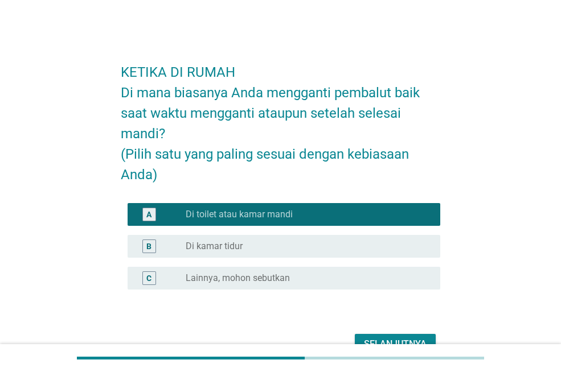
click at [372, 332] on div "Selanjutnya" at bounding box center [280, 344] width 319 height 27
click at [341, 246] on div "radio_button_unchecked Di kamar tidur" at bounding box center [304, 246] width 236 height 11
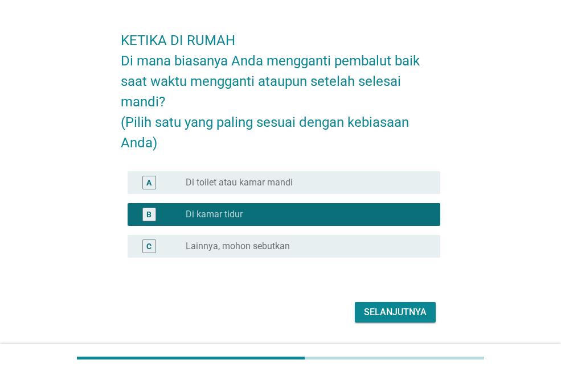
scroll to position [64, 0]
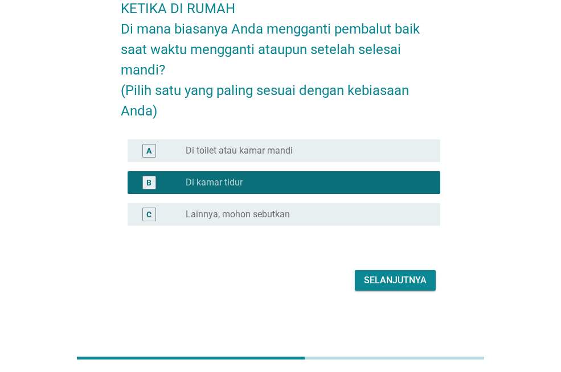
click at [367, 279] on div "Selanjutnya" at bounding box center [395, 281] width 63 height 14
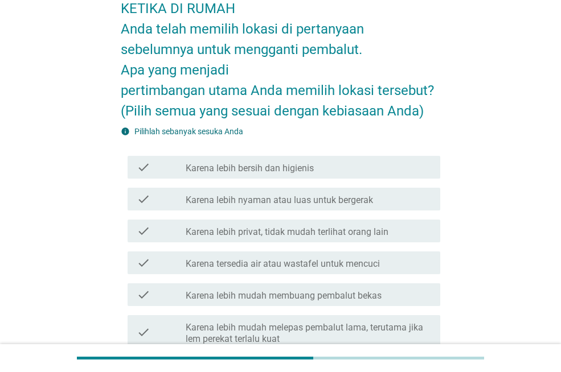
scroll to position [0, 0]
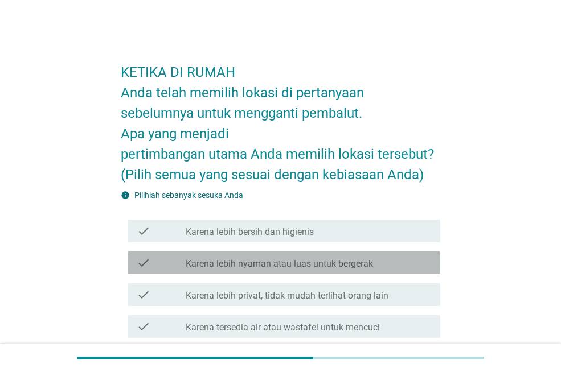
click at [402, 255] on div "check check_box_outline_blank Karena lebih nyaman atau luas untuk bergerak" at bounding box center [284, 263] width 313 height 23
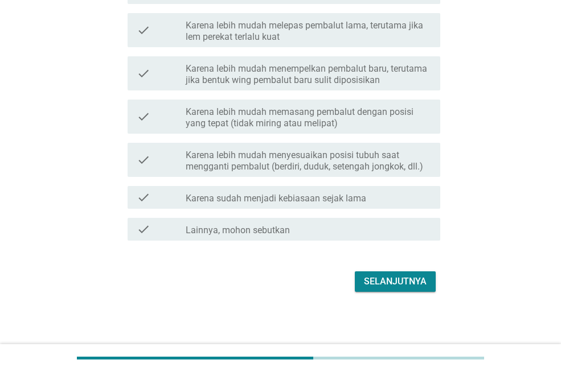
scroll to position [367, 0]
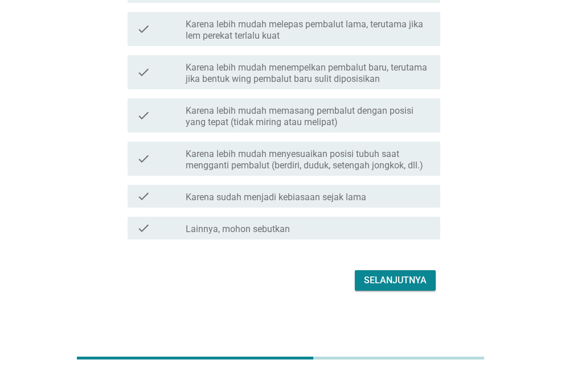
click at [398, 286] on div "Selanjutnya" at bounding box center [395, 281] width 63 height 14
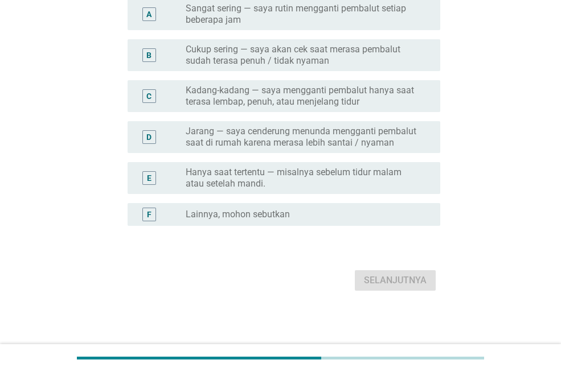
scroll to position [0, 0]
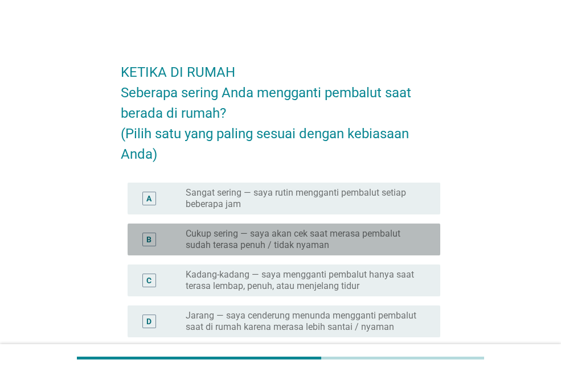
click at [379, 230] on label "Cukup sering — saya akan cek saat merasa pembalut sudah terasa penuh / tidak ny…" at bounding box center [304, 239] width 236 height 23
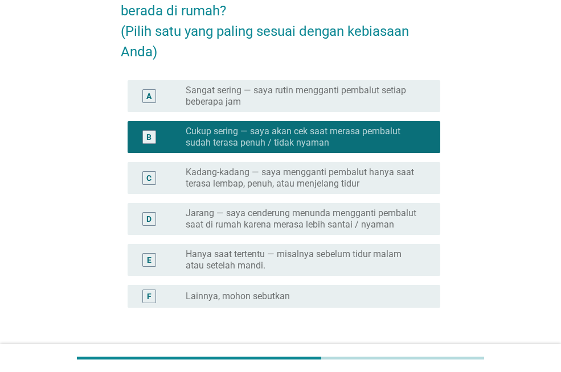
scroll to position [185, 0]
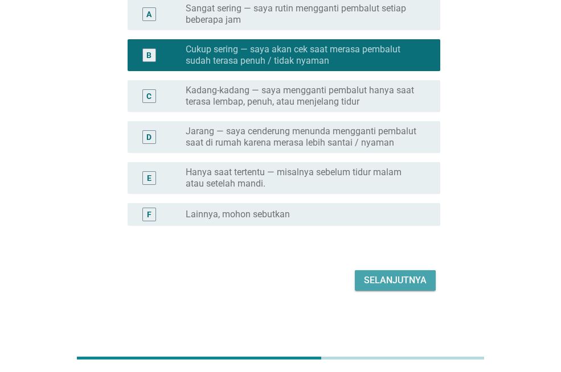
click at [385, 278] on div "Selanjutnya" at bounding box center [395, 281] width 63 height 14
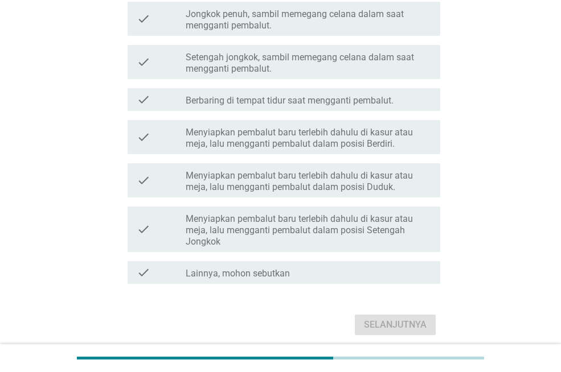
scroll to position [342, 0]
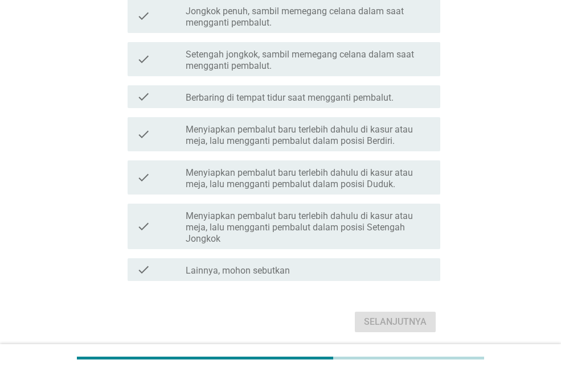
click at [387, 247] on div "check check_box_outline_blank Menyiapkan pembalut baru terlebih dahulu di kasur…" at bounding box center [284, 227] width 313 height 46
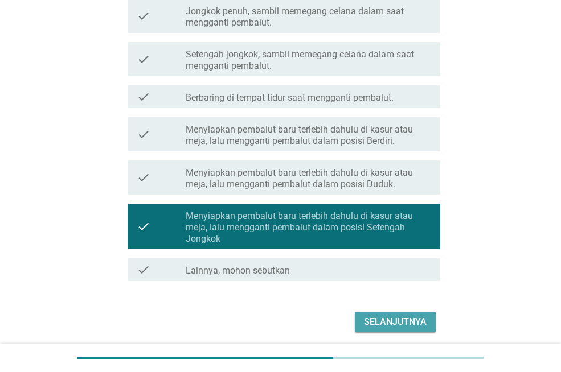
click at [393, 321] on div "Selanjutnya" at bounding box center [395, 323] width 63 height 14
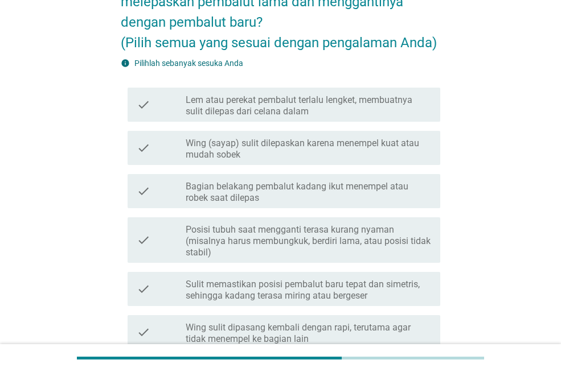
scroll to position [114, 0]
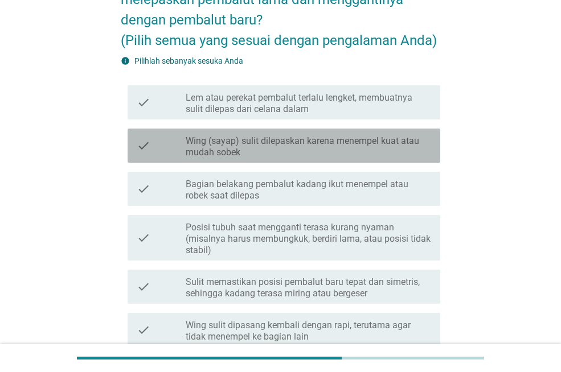
click at [372, 159] on div "check check_box_outline_blank Wing (sayap) sulit dilepaskan karena menempel kua…" at bounding box center [284, 146] width 313 height 34
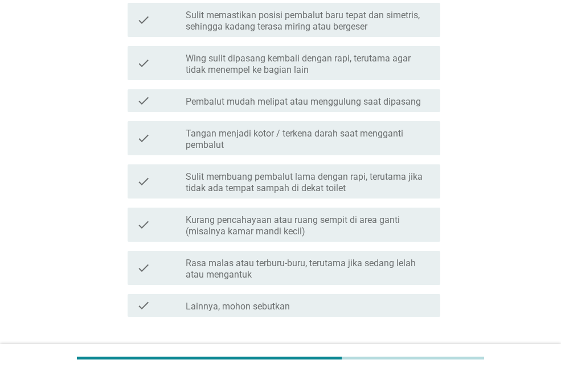
scroll to position [399, 0]
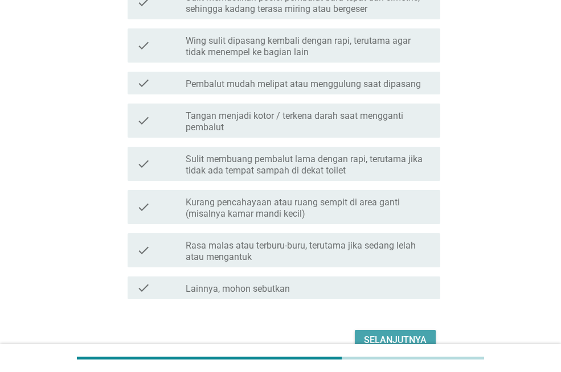
click at [409, 335] on div "Selanjutnya" at bounding box center [395, 341] width 63 height 14
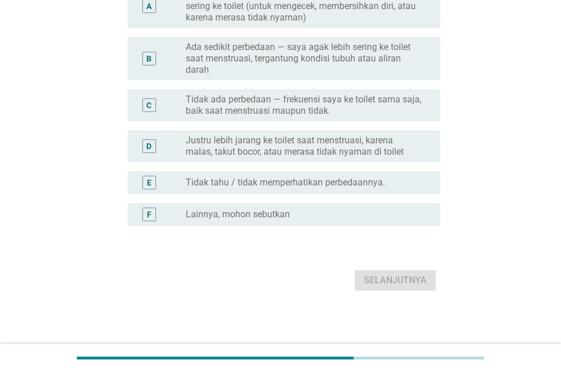
scroll to position [0, 0]
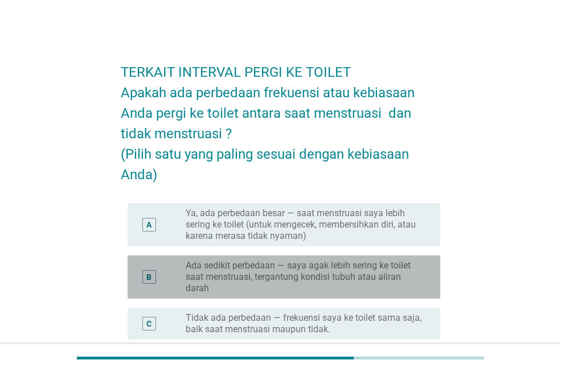
click at [368, 291] on label "Ada sedikit perbedaan — saya agak lebih sering ke toilet saat menstruasi, terga…" at bounding box center [304, 277] width 236 height 34
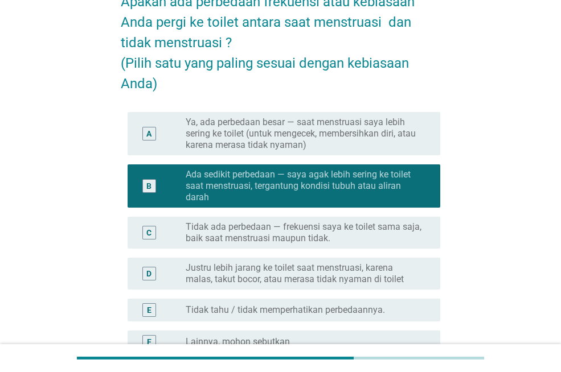
scroll to position [171, 0]
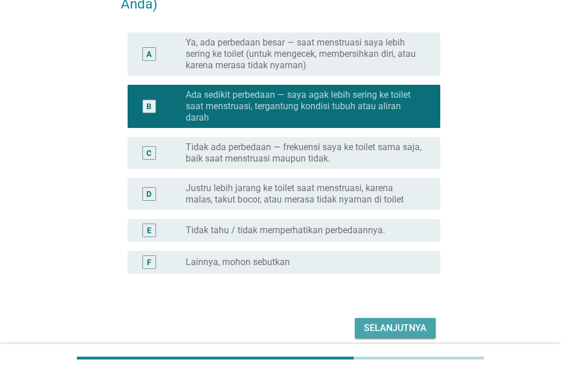
click at [413, 329] on div "Selanjutnya" at bounding box center [395, 329] width 63 height 14
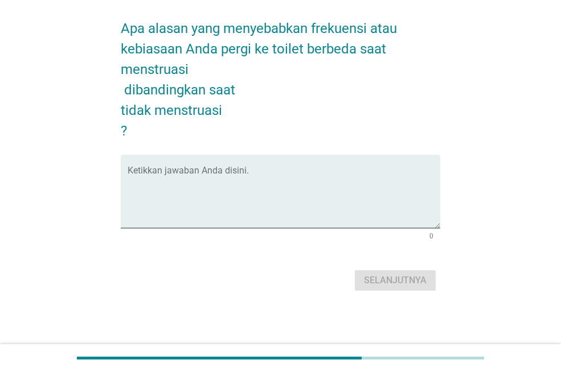
scroll to position [0, 0]
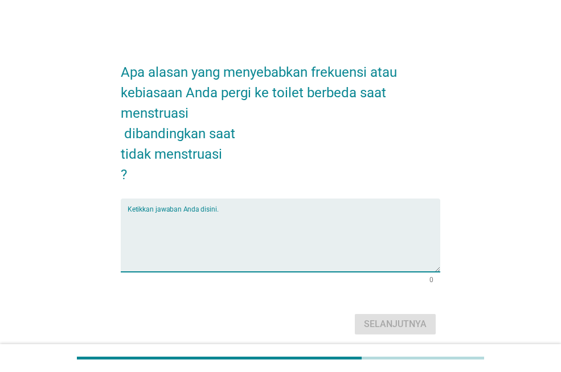
click at [342, 231] on textarea "Ketikkan jawaban Anda disini." at bounding box center [284, 242] width 313 height 60
click at [333, 230] on textarea "Ketikkan jawaban Anda disini." at bounding box center [284, 242] width 313 height 60
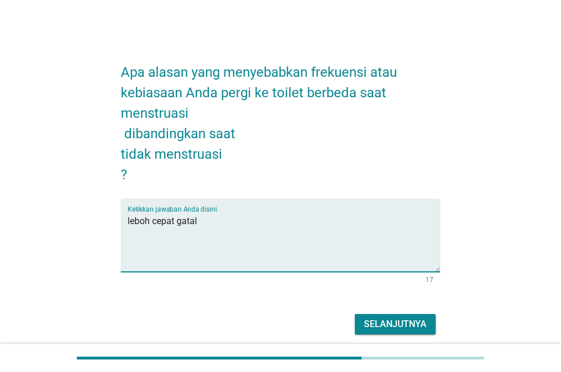
type textarea "leboh cepat gatal"
click at [405, 311] on div "Selanjutnya" at bounding box center [280, 324] width 319 height 27
click at [411, 317] on button "Selanjutnya" at bounding box center [395, 324] width 81 height 21
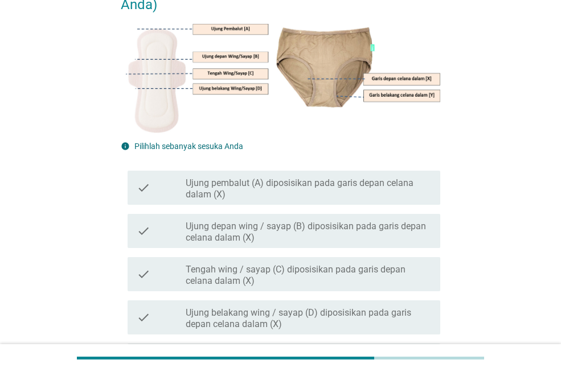
scroll to position [171, 0]
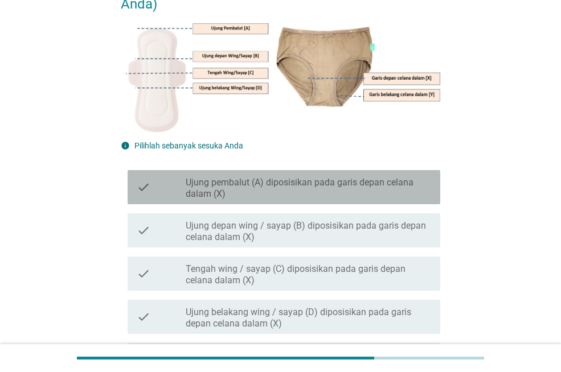
click at [372, 195] on label "Ujung pembalut (A) diposisikan pada garis depan celana dalam (X)" at bounding box center [308, 188] width 245 height 23
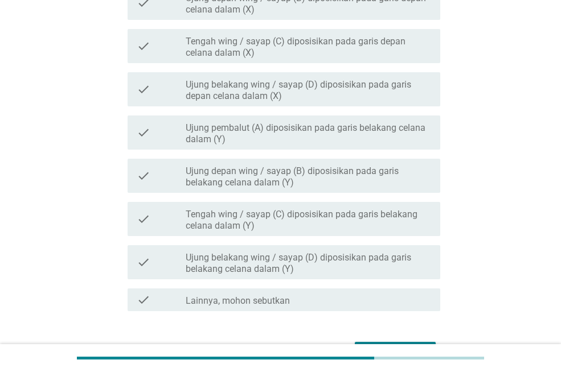
scroll to position [471, 0]
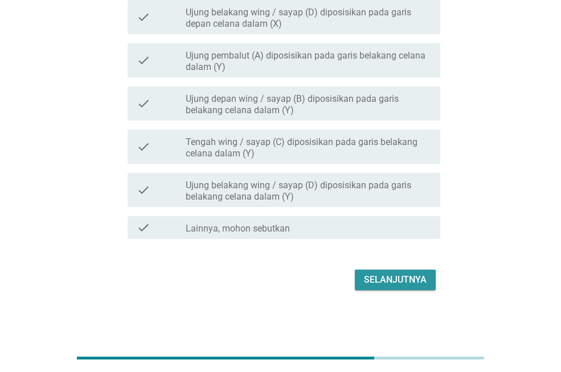
click at [420, 278] on div "Selanjutnya" at bounding box center [395, 280] width 63 height 14
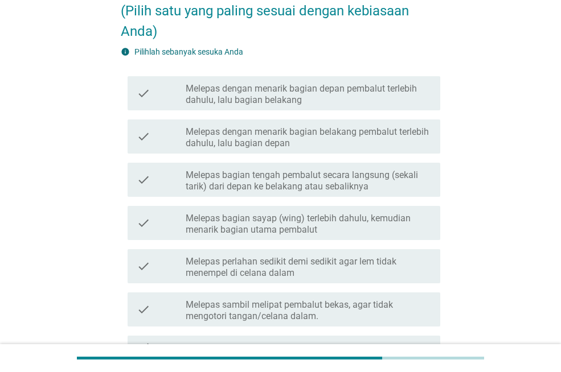
scroll to position [171, 0]
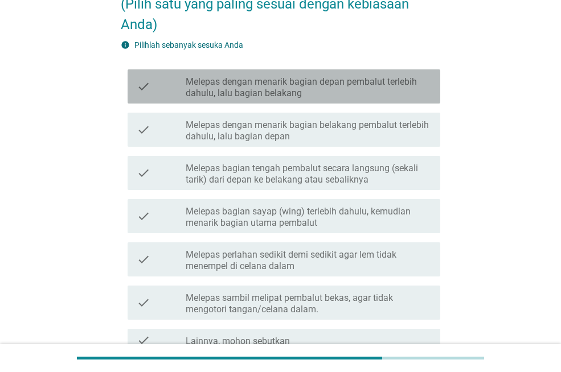
click at [401, 95] on label "Melepas dengan menarik bagian depan pembalut terlebih dahulu, lalu bagian belak…" at bounding box center [308, 87] width 245 height 23
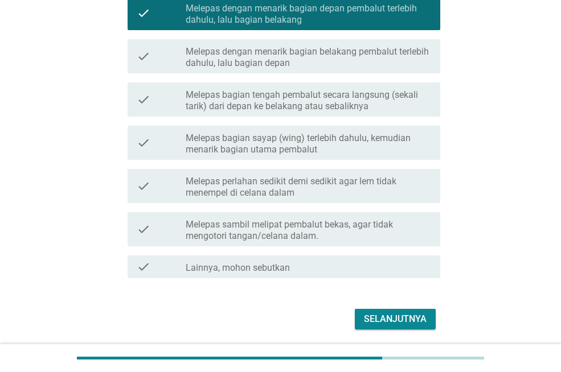
scroll to position [283, 0]
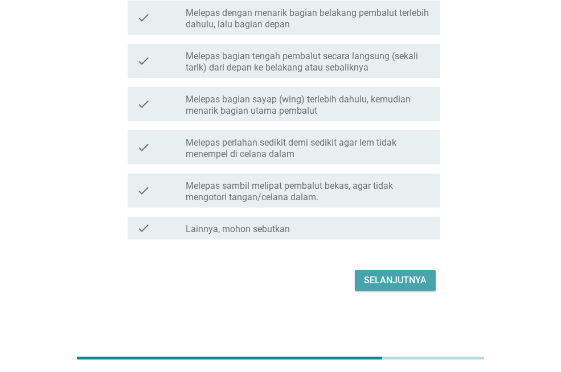
click at [378, 281] on div "Selanjutnya" at bounding box center [395, 281] width 63 height 14
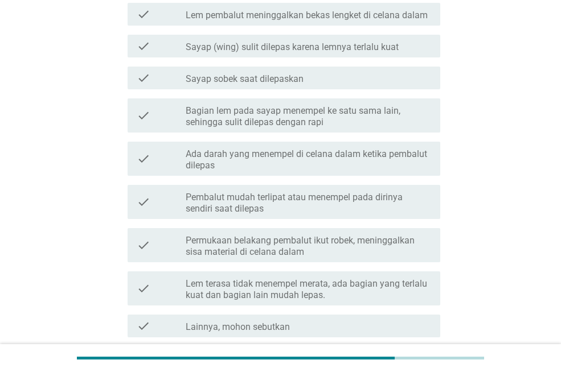
scroll to position [0, 0]
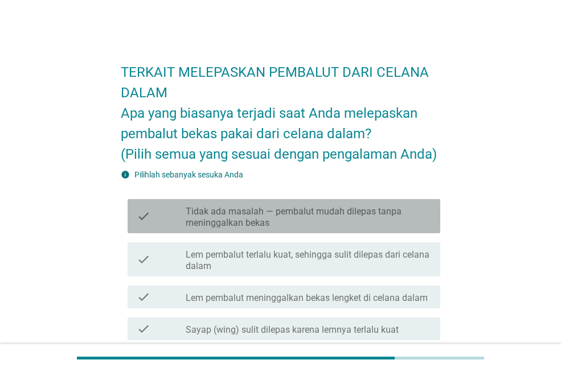
click at [368, 226] on label "Tidak ada masalah — pembalut mudah dilepas tanpa meninggalkan bekas" at bounding box center [308, 217] width 245 height 23
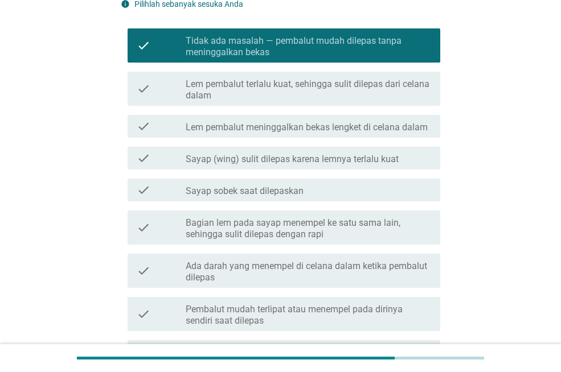
scroll to position [114, 0]
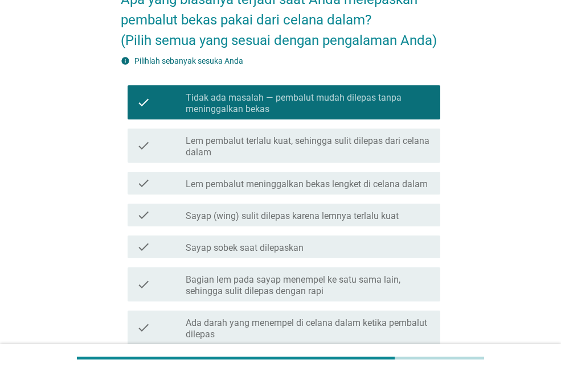
click at [314, 136] on label "Lem pembalut terlalu kuat, sehingga sulit dilepas dari celana dalam" at bounding box center [308, 147] width 245 height 23
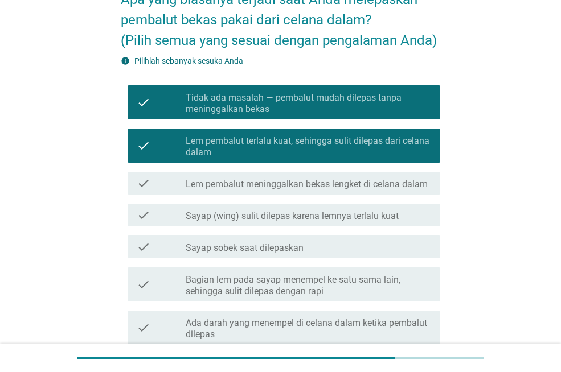
click at [396, 108] on label "Tidak ada masalah — pembalut mudah dilepas tanpa meninggalkan bekas" at bounding box center [308, 103] width 245 height 23
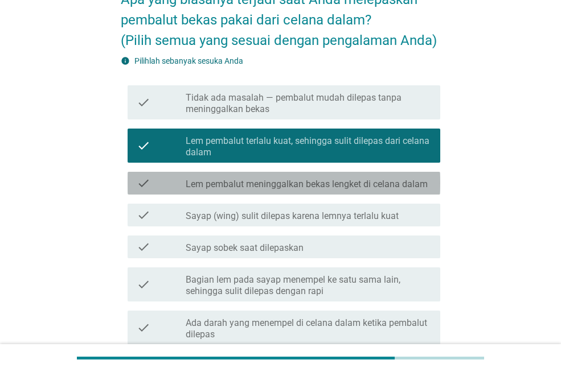
click at [375, 190] on div "check check_box_outline_blank Lem pembalut meninggalkan bekas lengket di celana…" at bounding box center [284, 183] width 313 height 23
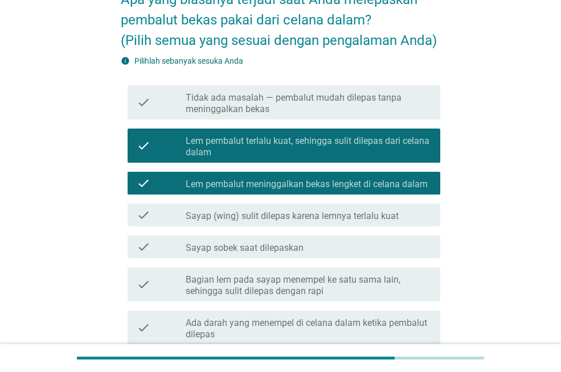
click at [377, 146] on label "Lem pembalut terlalu kuat, sehingga sulit dilepas dari celana dalam" at bounding box center [308, 147] width 245 height 23
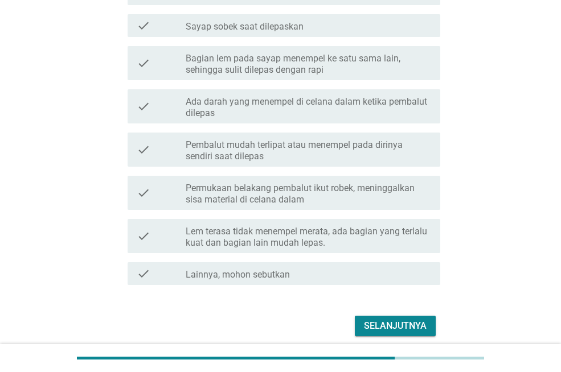
scroll to position [381, 0]
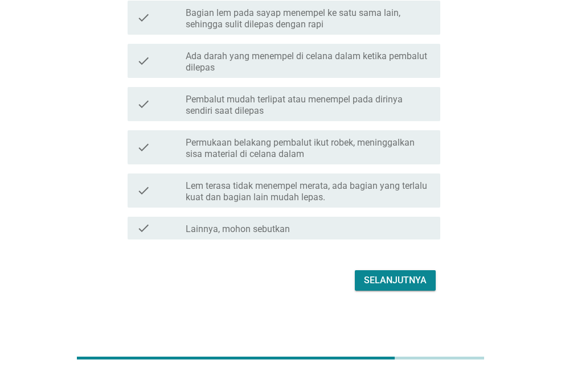
click at [421, 281] on div "Selanjutnya" at bounding box center [395, 281] width 63 height 14
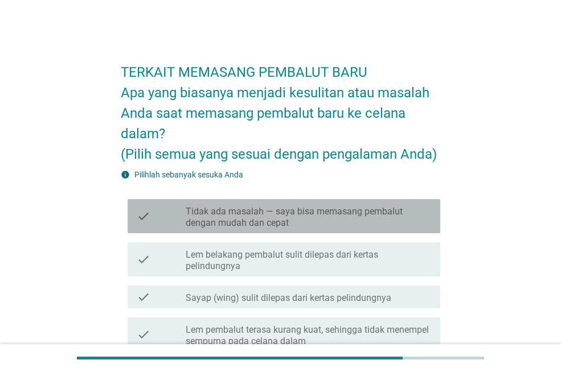
click at [418, 220] on label "Tidak ada masalah — saya bisa memasang pembalut dengan mudah dan cepat" at bounding box center [308, 217] width 245 height 23
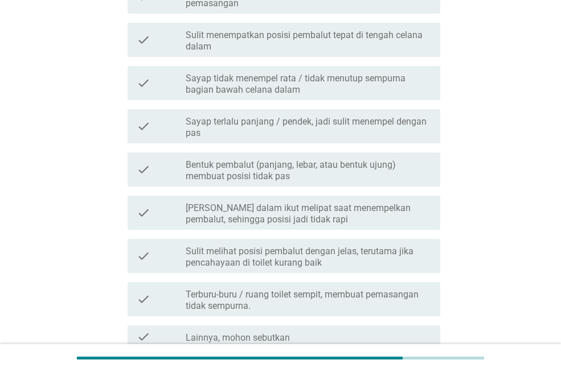
scroll to position [522, 0]
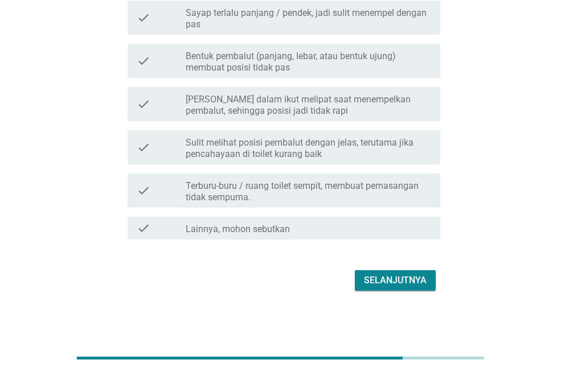
drag, startPoint x: 426, startPoint y: 293, endPoint x: 427, endPoint y: 279, distance: 13.7
click at [426, 290] on div "Selanjutnya" at bounding box center [280, 280] width 319 height 27
click at [427, 279] on button "Selanjutnya" at bounding box center [395, 281] width 81 height 21
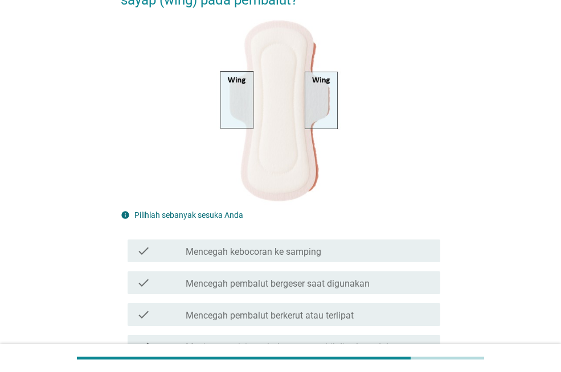
scroll to position [114, 0]
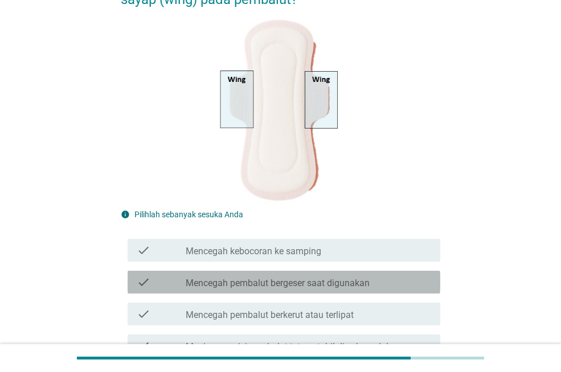
click at [410, 290] on div "check check_box_outline_blank Mencegah pembalut bergeser saat digunakan" at bounding box center [284, 282] width 313 height 23
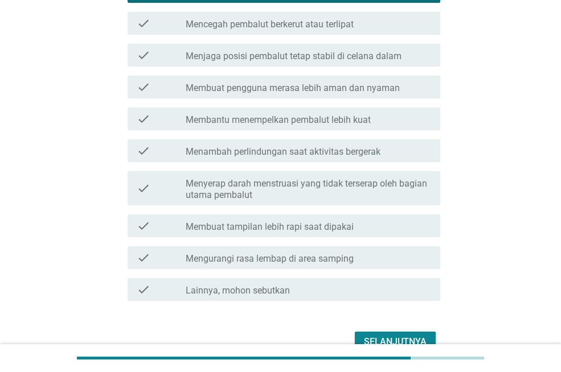
scroll to position [467, 0]
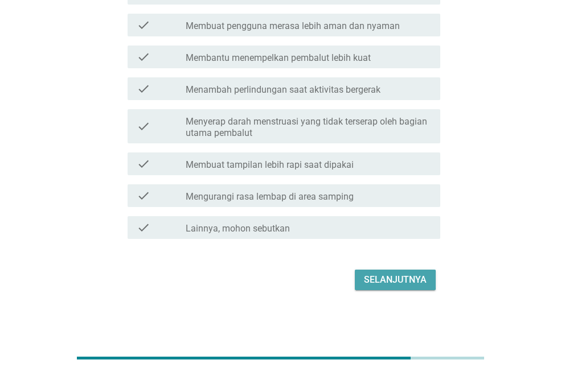
click at [431, 288] on button "Selanjutnya" at bounding box center [395, 280] width 81 height 21
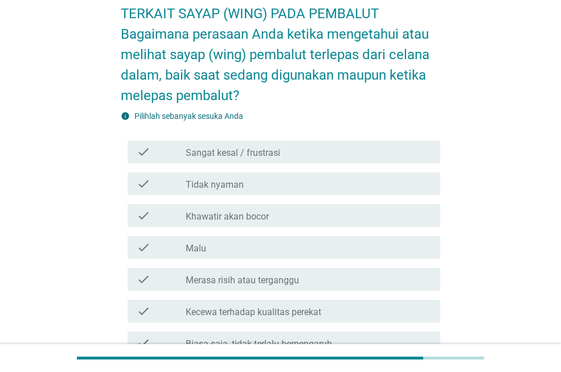
scroll to position [0, 0]
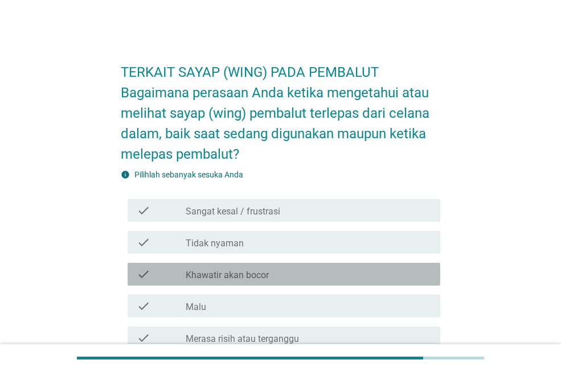
click at [350, 263] on div "check check_box_outline_blank Khawatir akan bocor" at bounding box center [284, 274] width 313 height 23
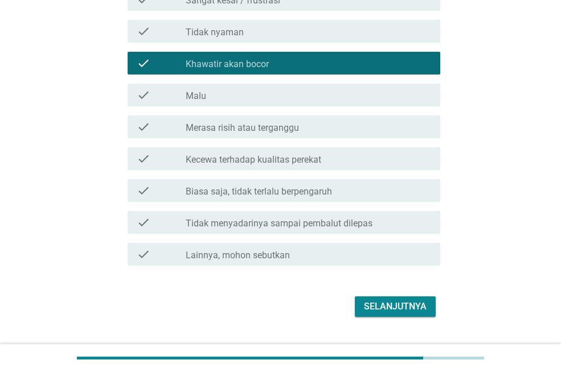
scroll to position [181, 0]
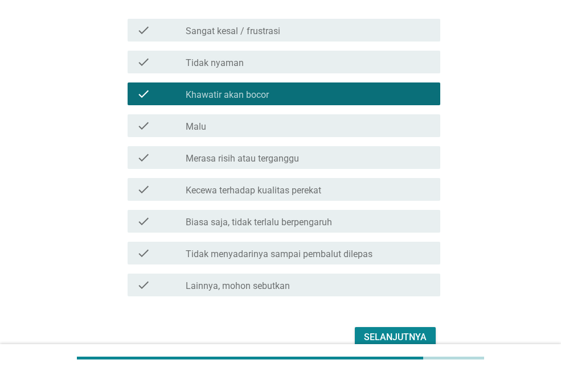
click at [401, 328] on button "Selanjutnya" at bounding box center [395, 337] width 81 height 21
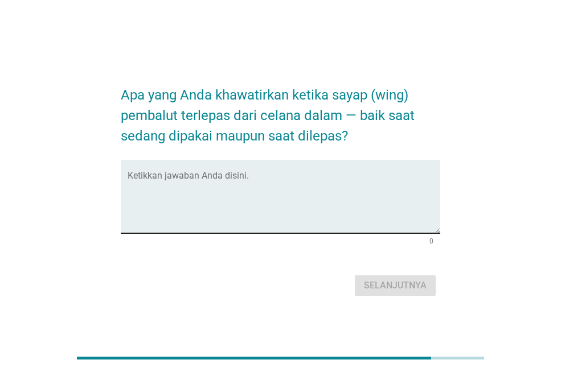
click at [271, 188] on textarea "Ketikkan jawaban Anda disini." at bounding box center [284, 204] width 313 height 60
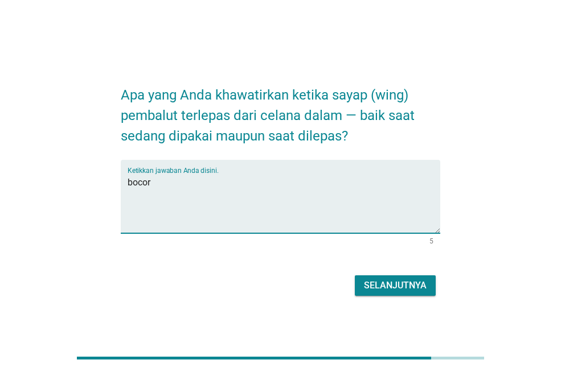
type textarea "bocor"
drag, startPoint x: 376, startPoint y: 271, endPoint x: 387, endPoint y: 271, distance: 11.4
click at [379, 272] on form "Apa yang Anda khawatirkan ketika sayap (wing) pembalut terlepas dari celana dal…" at bounding box center [280, 186] width 319 height 226
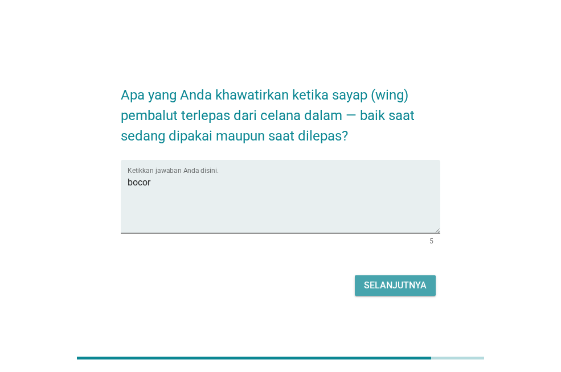
click at [388, 276] on button "Selanjutnya" at bounding box center [395, 286] width 81 height 21
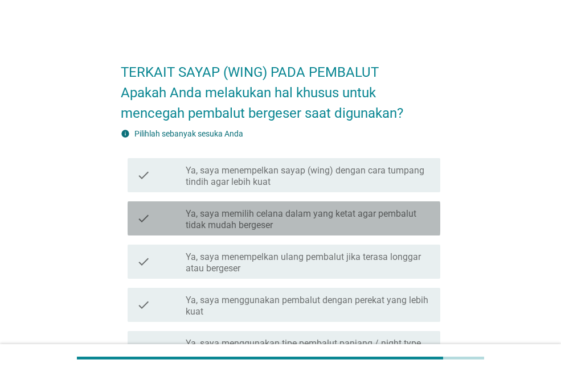
click at [396, 228] on label "Ya, saya memilih celana dalam yang ketat agar pembalut tidak mudah bergeser" at bounding box center [308, 219] width 245 height 23
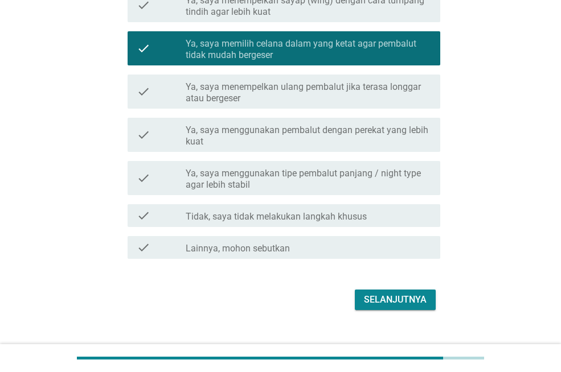
scroll to position [171, 0]
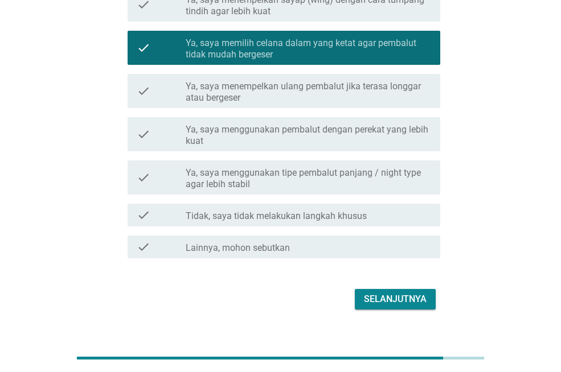
click at [400, 306] on div "Selanjutnya" at bounding box center [395, 300] width 63 height 14
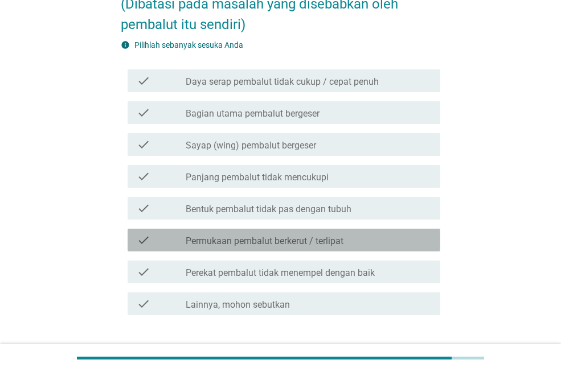
click at [382, 232] on div "check check_box_outline_blank Permukaan pembalut berkerut / terlipat" at bounding box center [284, 240] width 313 height 23
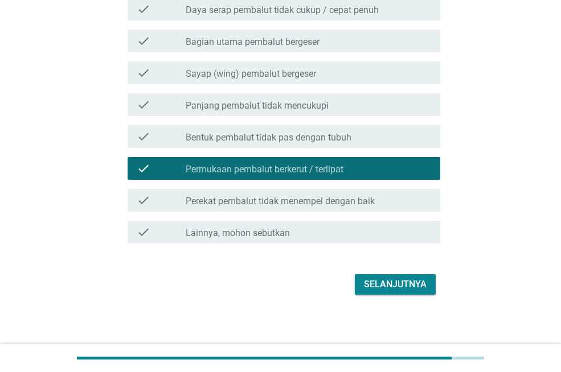
scroll to position [247, 0]
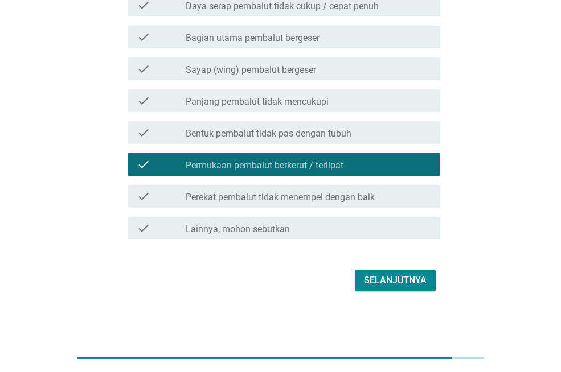
click at [410, 320] on div "TERKAIT KEBOCORAN PEMBALUT Pertanyaan: Menurut Anda, apa yang menyebabkan Anda …" at bounding box center [280, 48] width 561 height 591
click at [411, 286] on div "Selanjutnya" at bounding box center [395, 281] width 63 height 14
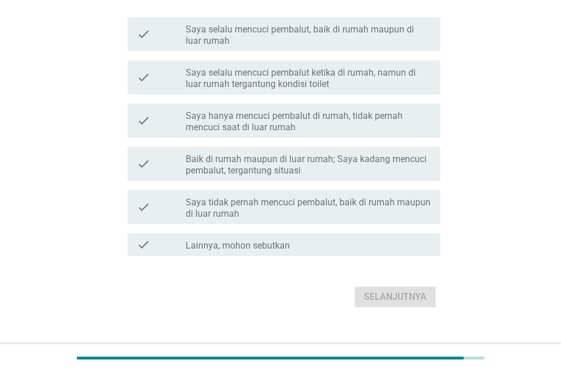
scroll to position [199, 0]
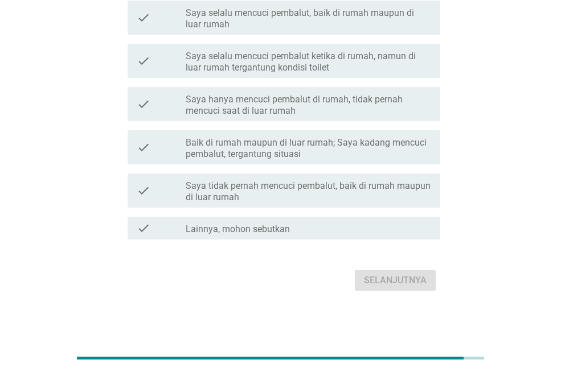
click at [310, 200] on label "Saya tidak pernah mencuci pembalut, baik di rumah maupun di luar rumah" at bounding box center [308, 192] width 245 height 23
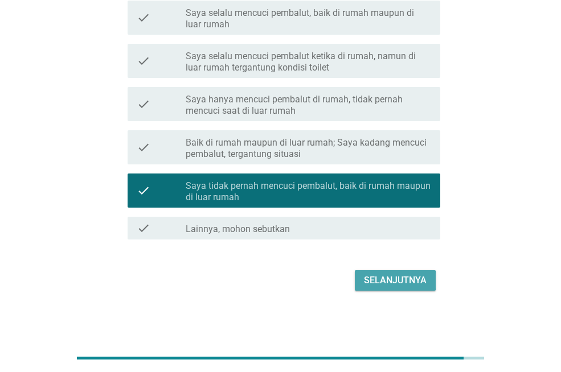
click at [376, 287] on div "Selanjutnya" at bounding box center [395, 281] width 63 height 14
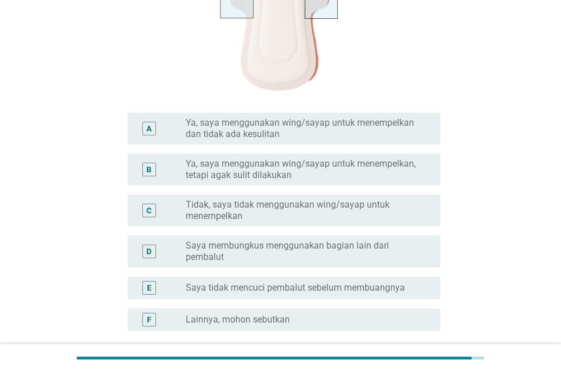
scroll to position [391, 0]
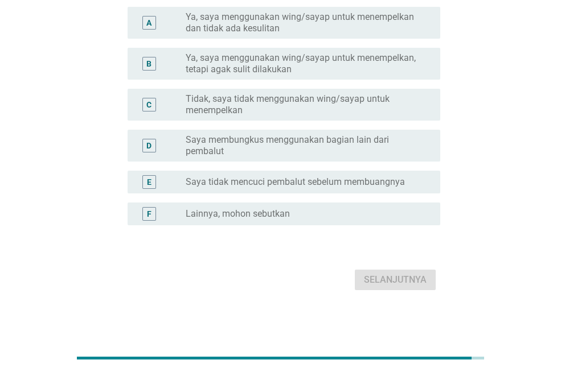
click at [306, 198] on div "F radio_button_unchecked Lainnya, mohon sebutkan" at bounding box center [280, 214] width 319 height 32
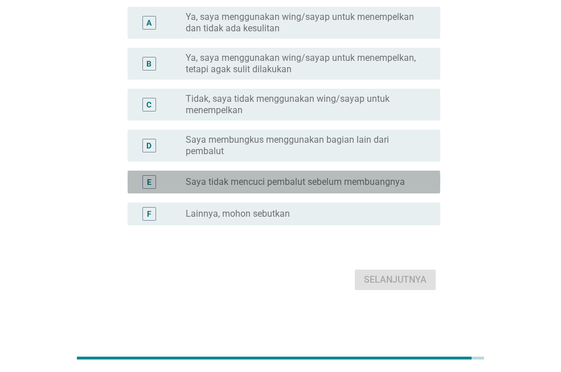
click at [309, 191] on div "E radio_button_unchecked Saya tidak mencuci pembalut sebelum membuangnya" at bounding box center [284, 182] width 313 height 23
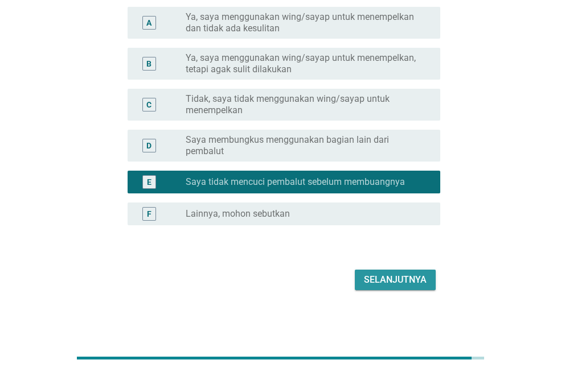
click at [380, 273] on div "Selanjutnya" at bounding box center [395, 280] width 63 height 14
